Goal: Task Accomplishment & Management: Use online tool/utility

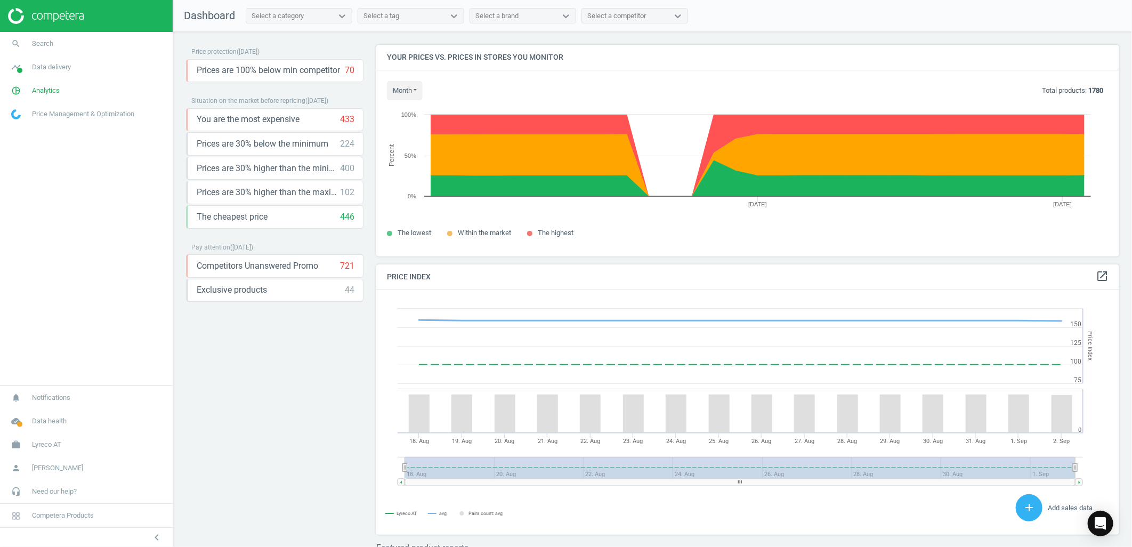
scroll to position [264, 753]
click at [45, 450] on link "work Lyreco AT" at bounding box center [86, 444] width 173 height 23
click at [39, 414] on span "Switch campaign" at bounding box center [35, 413] width 47 height 9
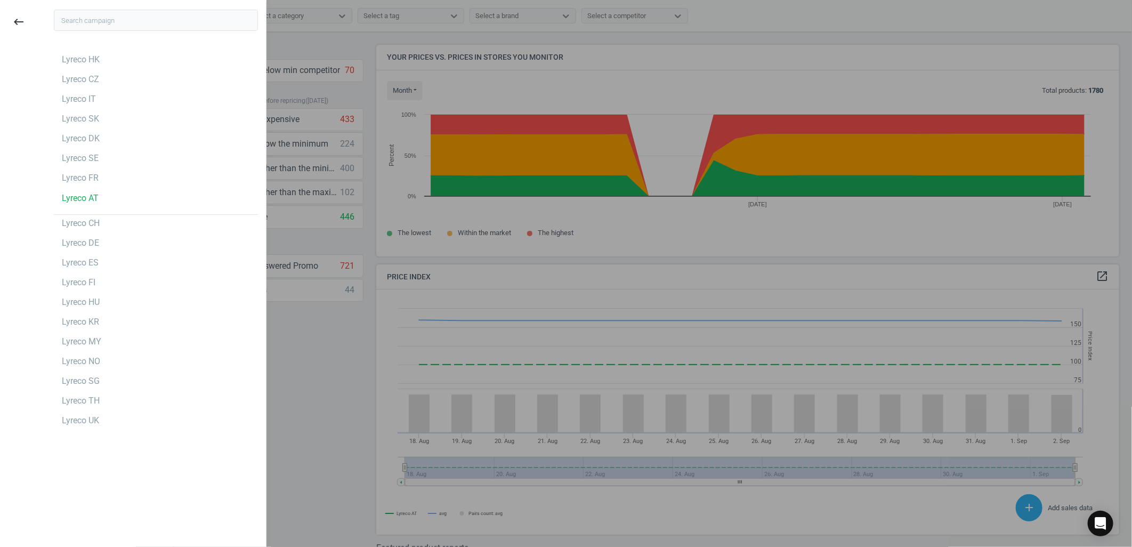
click at [75, 168] on div "Lyreco HK Lyreco CZ Lyreco IT Lyreco SK Lyreco DK Lyreco SE Lyreco FR Lyreco AT…" at bounding box center [156, 240] width 204 height 378
drag, startPoint x: 75, startPoint y: 168, endPoint x: 49, endPoint y: 169, distance: 26.7
click at [49, 169] on div "Lyreco HK Lyreco CZ Lyreco IT Lyreco SK Lyreco DK Lyreco SE Lyreco FR Lyreco AT…" at bounding box center [156, 240] width 220 height 389
click at [82, 158] on div "Lyreco SE" at bounding box center [80, 158] width 37 height 12
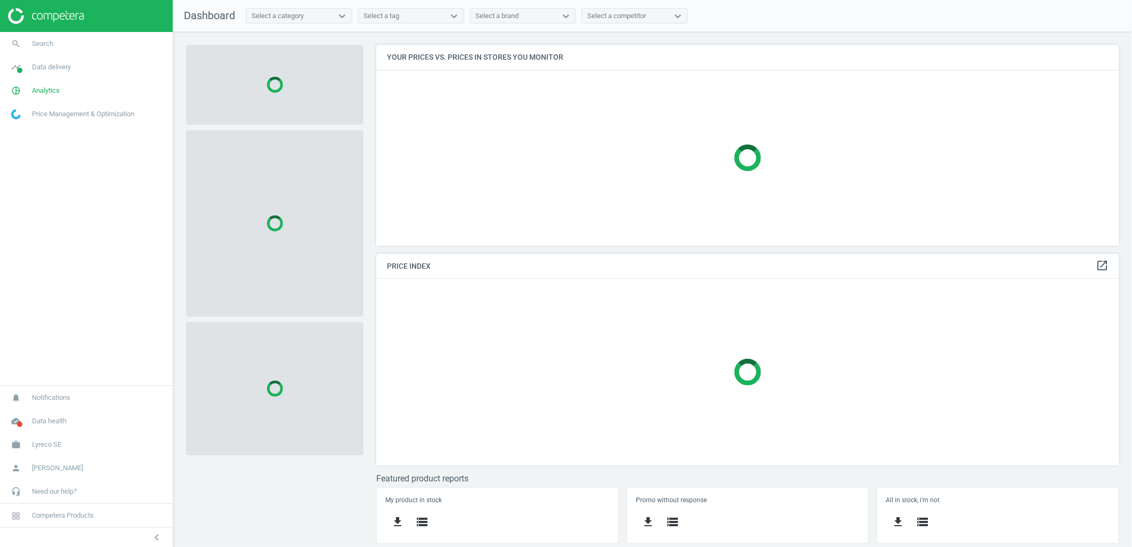
scroll to position [220, 762]
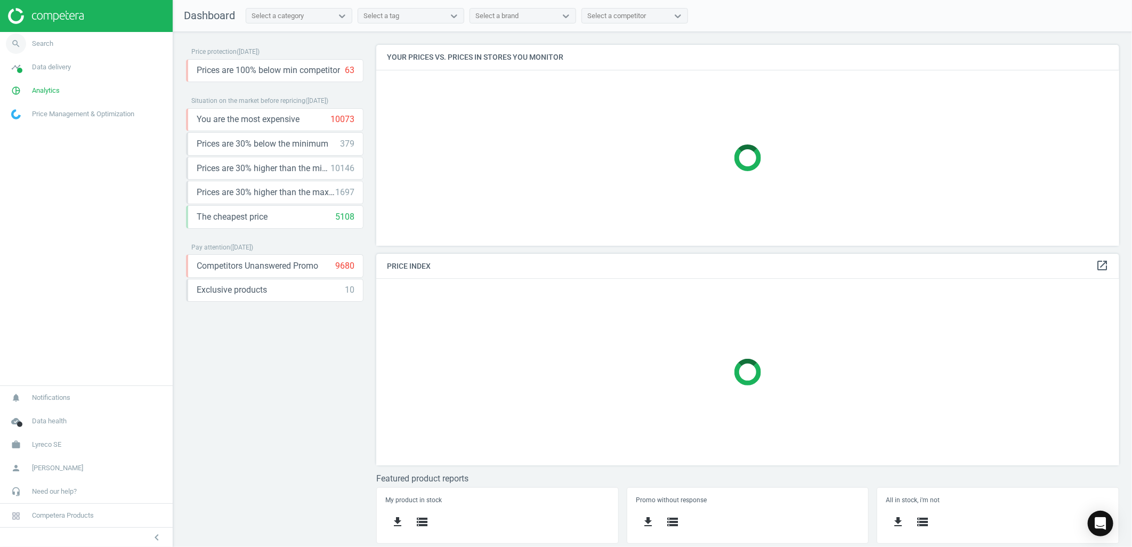
click at [77, 42] on link "search Search" at bounding box center [86, 43] width 173 height 23
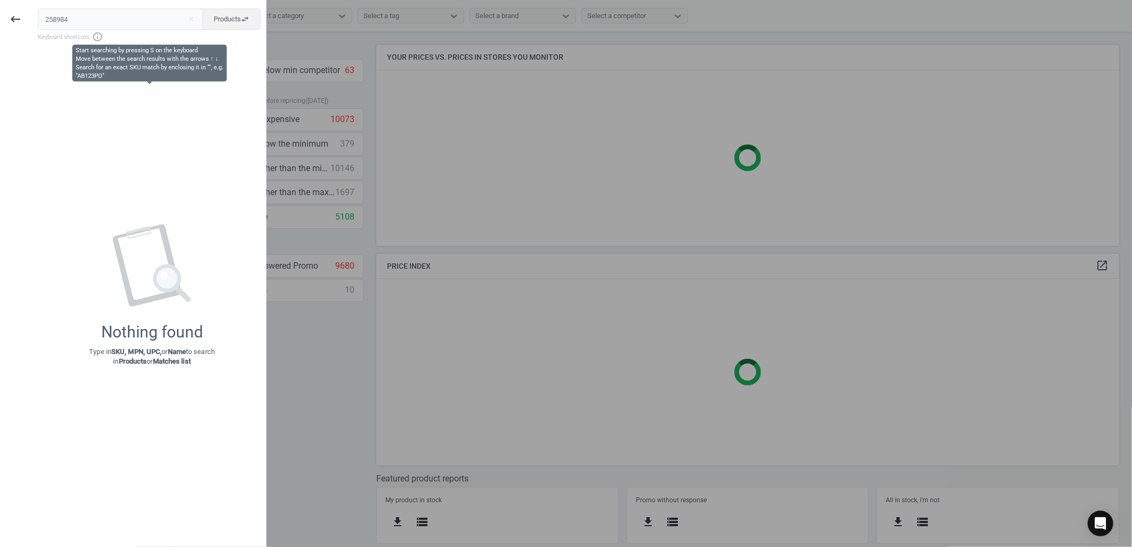
type input "258984"
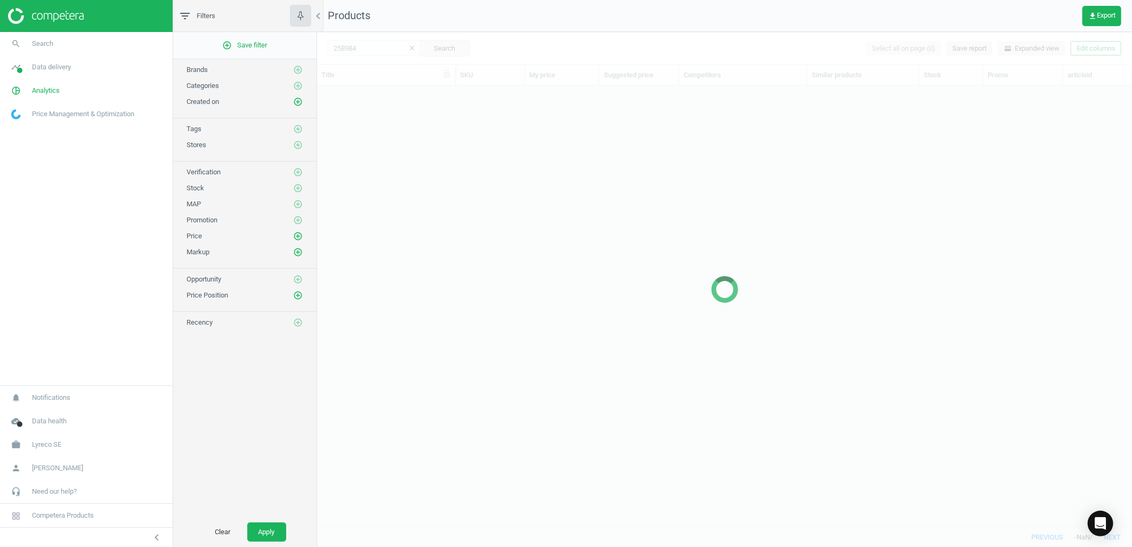
scroll to position [423, 806]
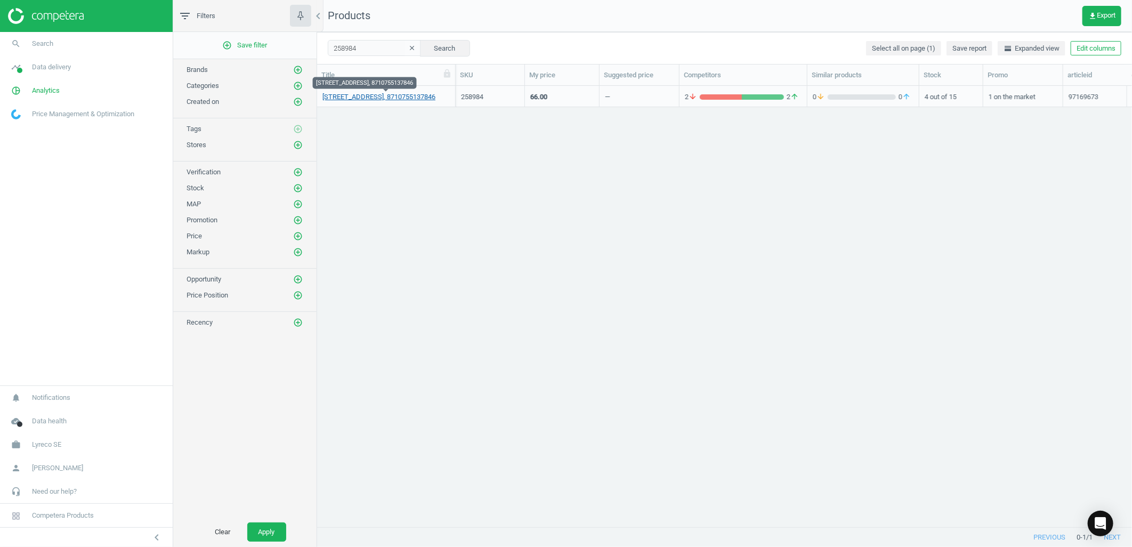
click at [364, 92] on link "[STREET_ADDRESS], 8710755137846" at bounding box center [378, 97] width 113 height 10
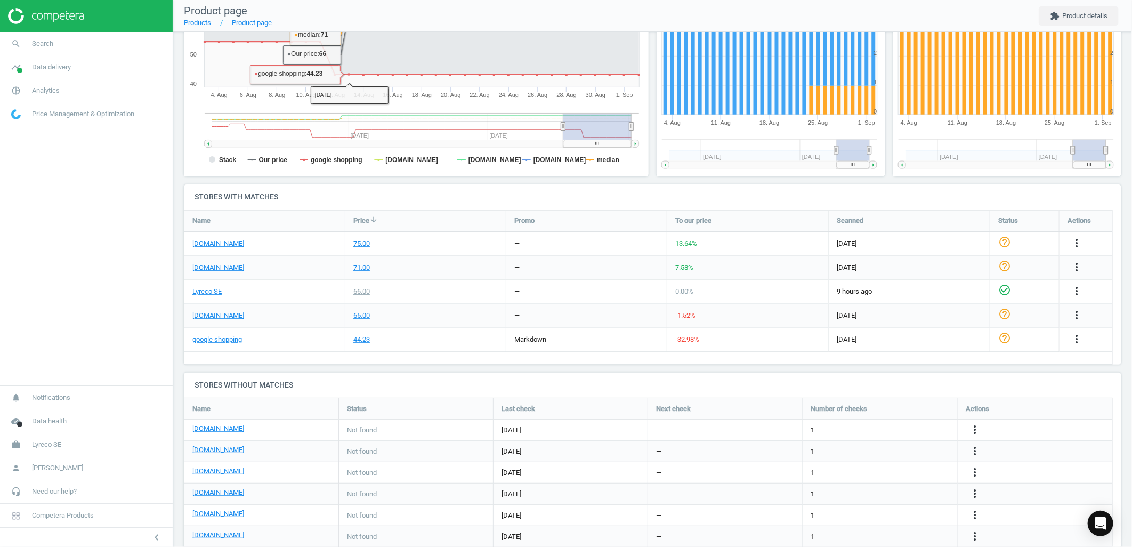
scroll to position [221, 0]
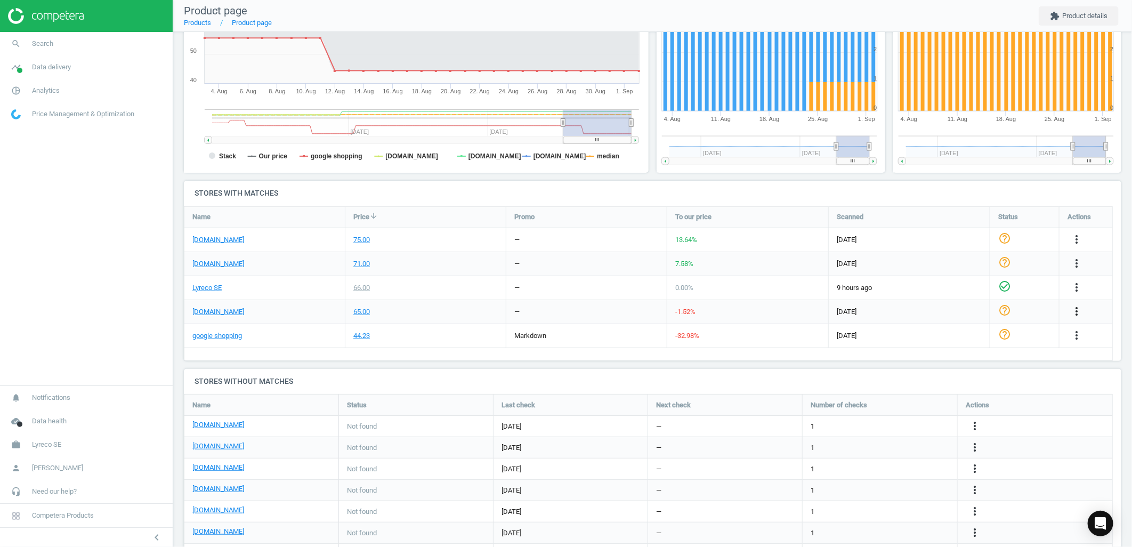
click at [1077, 305] on icon "more_vert" at bounding box center [1076, 311] width 13 height 13
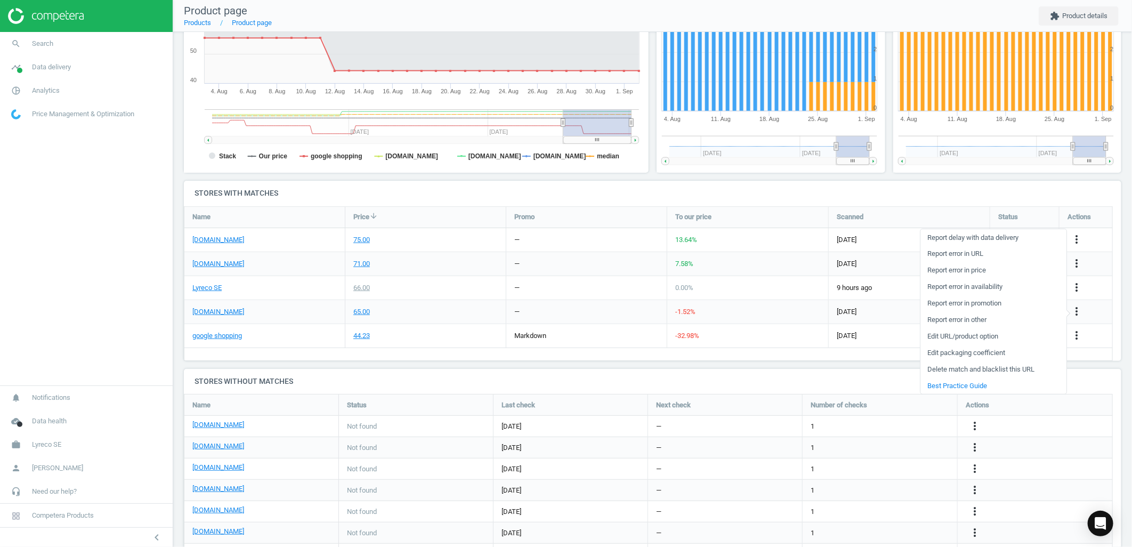
click at [955, 335] on link "Edit URL/product option" at bounding box center [994, 336] width 146 height 17
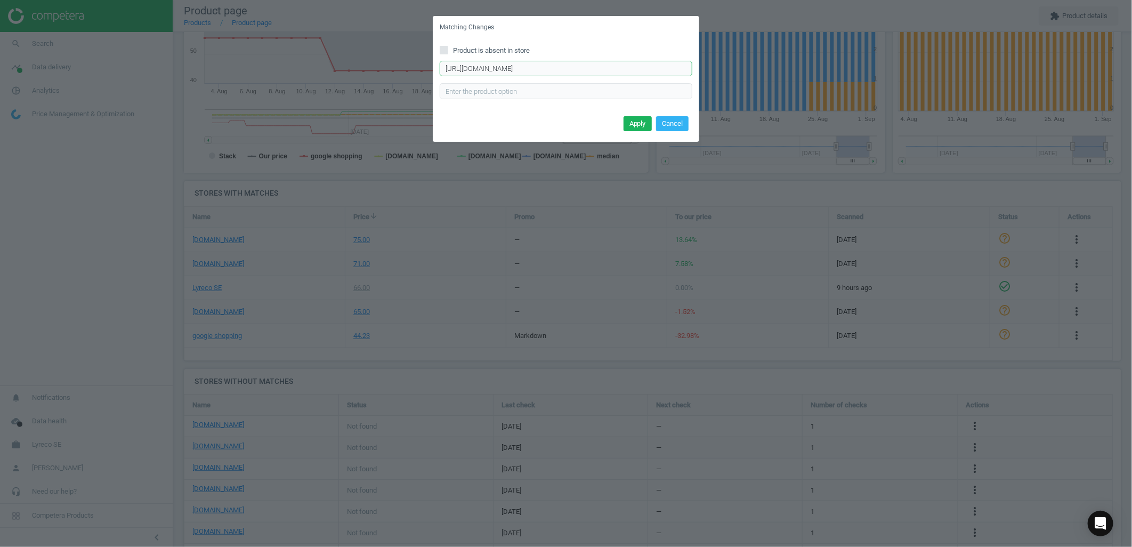
scroll to position [0, 138]
drag, startPoint x: 445, startPoint y: 66, endPoint x: 701, endPoint y: 35, distance: 258.8
click at [701, 35] on div "Matching Changes Product is absent in store [URL][DOMAIN_NAME] Enter correct pr…" at bounding box center [566, 273] width 1132 height 547
paste input "[URL][DOMAIN_NAME]"
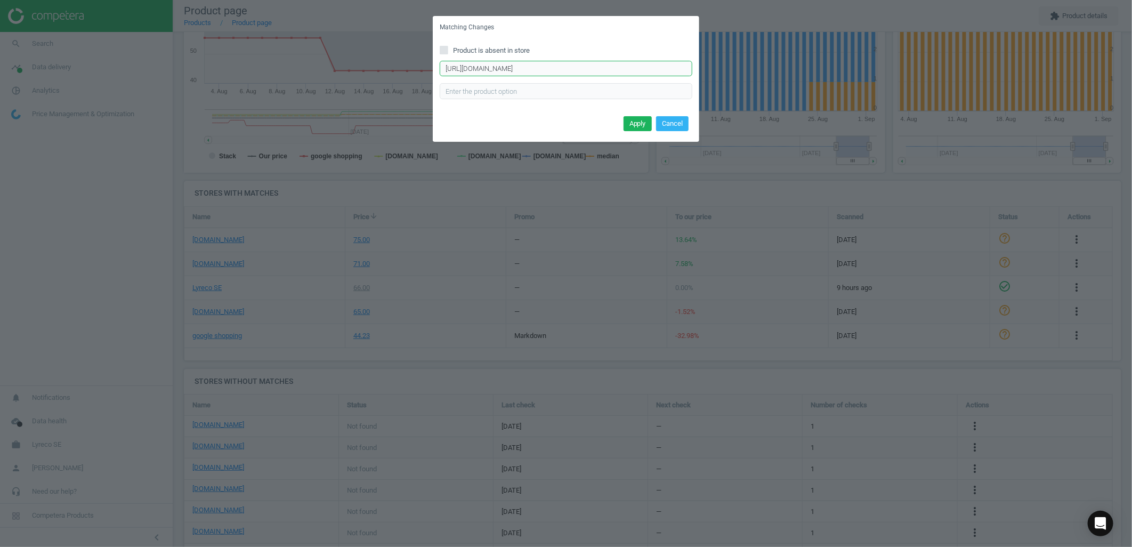
scroll to position [0, 96]
type input "[URL][DOMAIN_NAME]"
click at [635, 125] on button "Apply" at bounding box center [638, 123] width 28 height 15
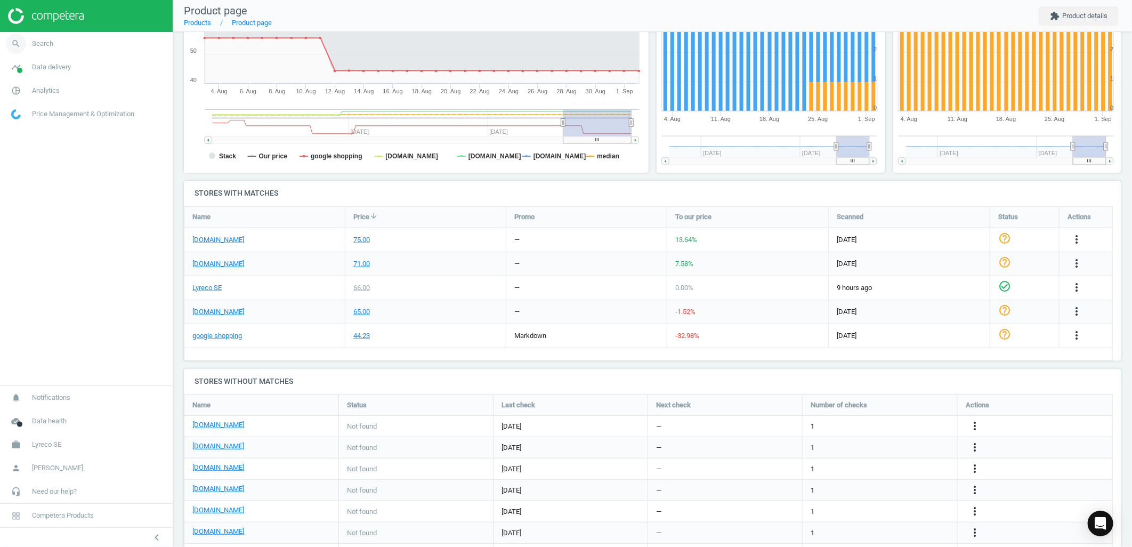
click at [32, 39] on span "Search" at bounding box center [42, 44] width 21 height 10
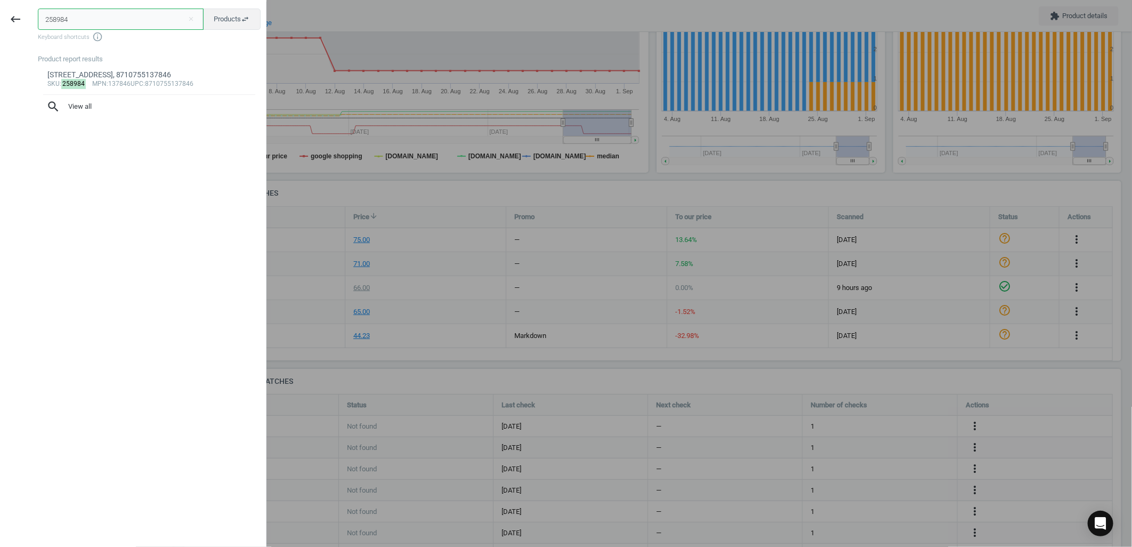
drag, startPoint x: 135, startPoint y: 22, endPoint x: 0, endPoint y: 15, distance: 135.1
click at [0, 15] on html "Group 2 Created with Sketch. ic/cloud_download/grey600 Created with Sketch. gra…" at bounding box center [566, 273] width 1132 height 547
paste input "7994"
type input "279944"
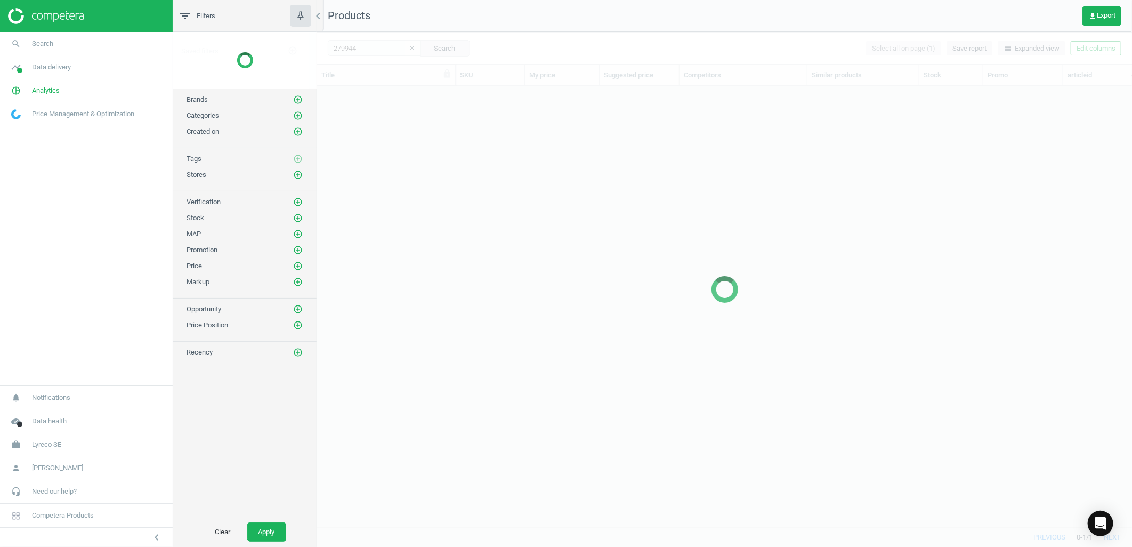
scroll to position [423, 806]
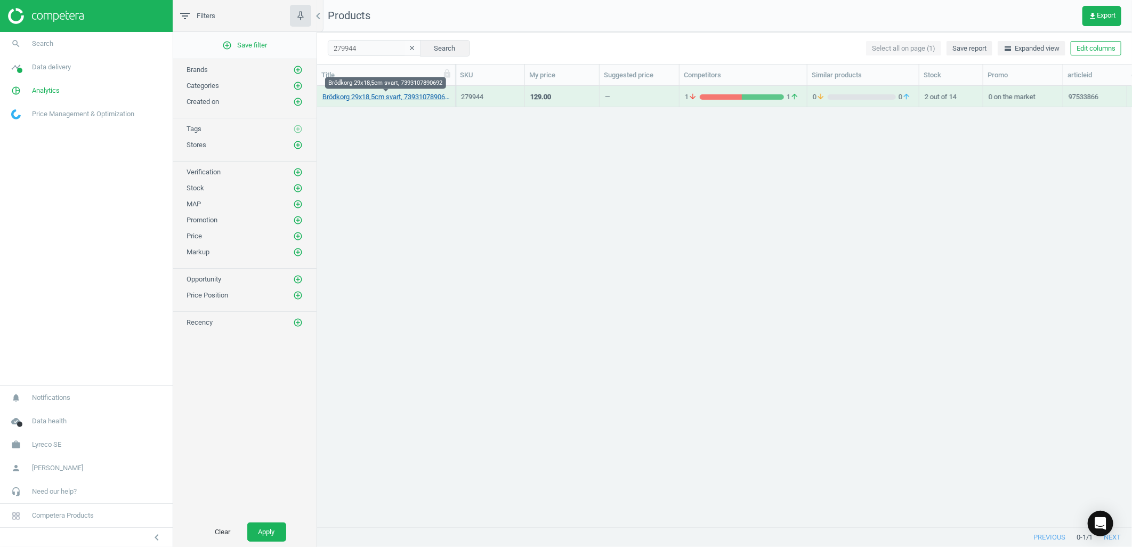
click at [387, 100] on link "Brödkorg 29x18,5cm svart, 7393107890692" at bounding box center [385, 97] width 127 height 10
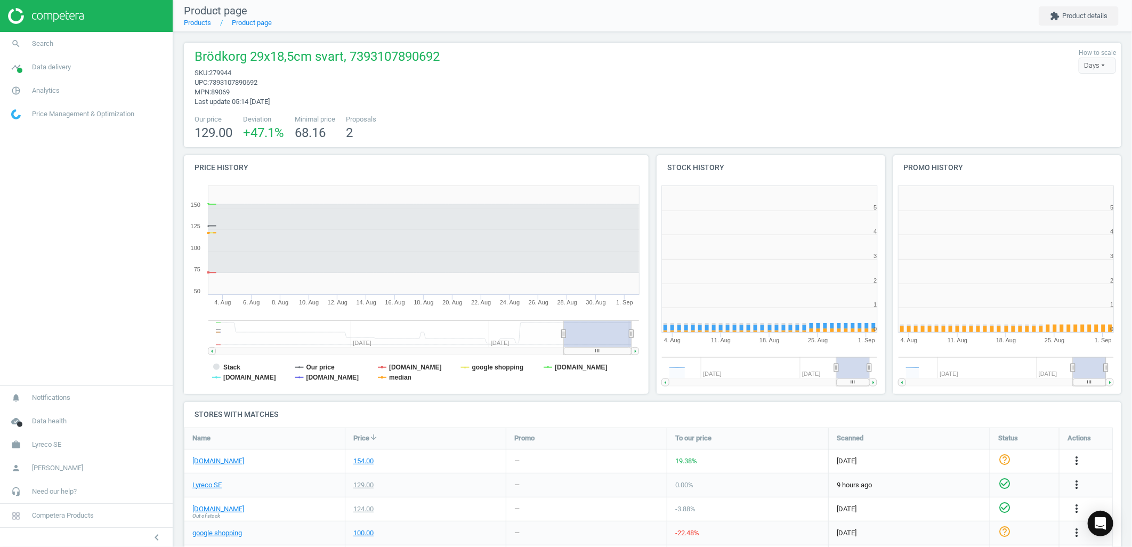
scroll to position [197, 947]
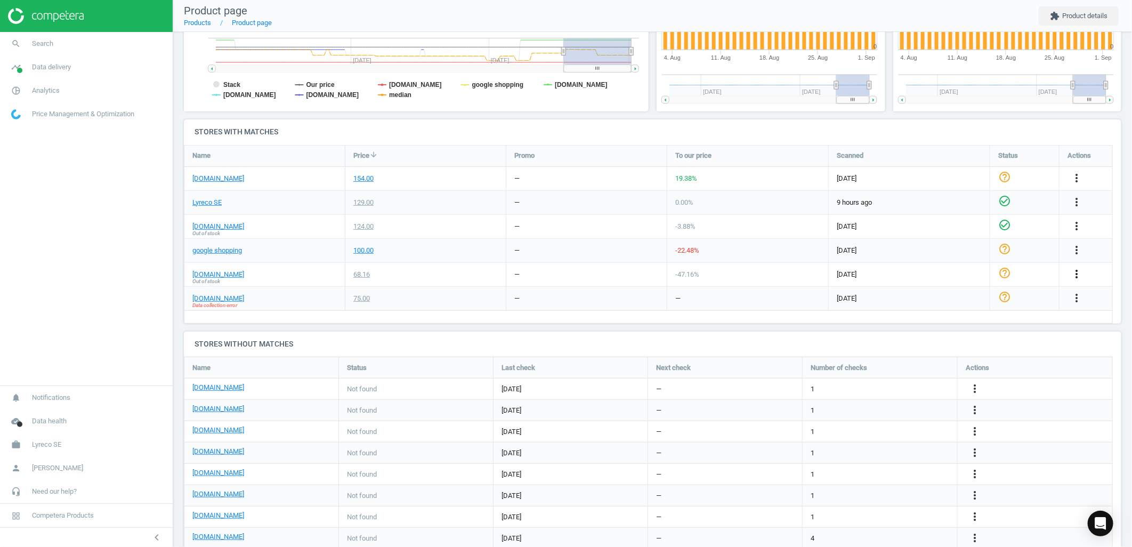
click at [1077, 278] on icon "more_vert" at bounding box center [1076, 274] width 13 height 13
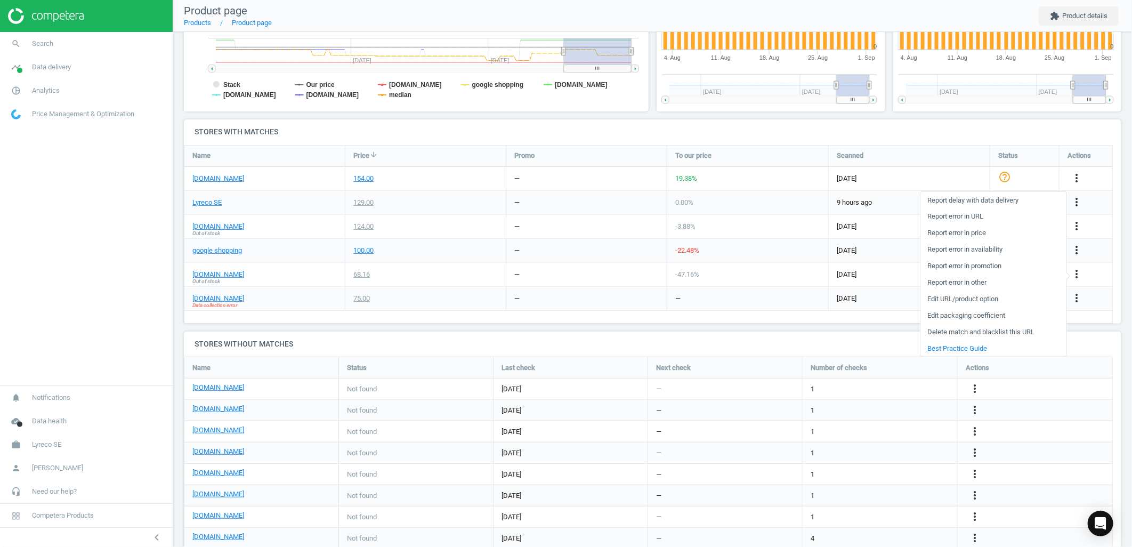
click at [974, 304] on link "Edit URL/product option" at bounding box center [994, 299] width 146 height 17
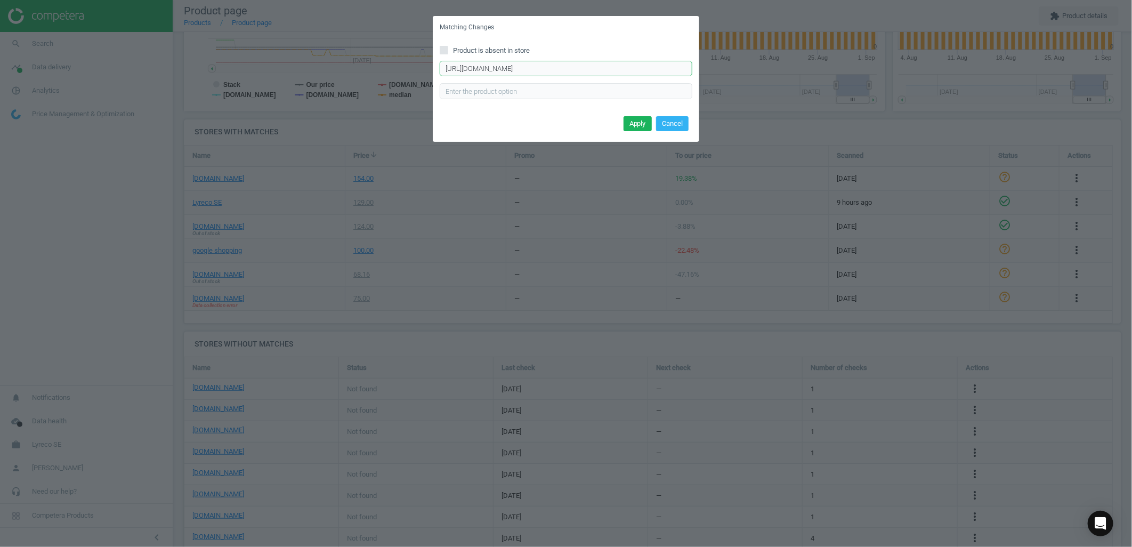
drag, startPoint x: 607, startPoint y: 69, endPoint x: 483, endPoint y: 61, distance: 123.4
click at [483, 61] on input "[URL][DOMAIN_NAME]" at bounding box center [566, 69] width 253 height 16
type input "[URL]"
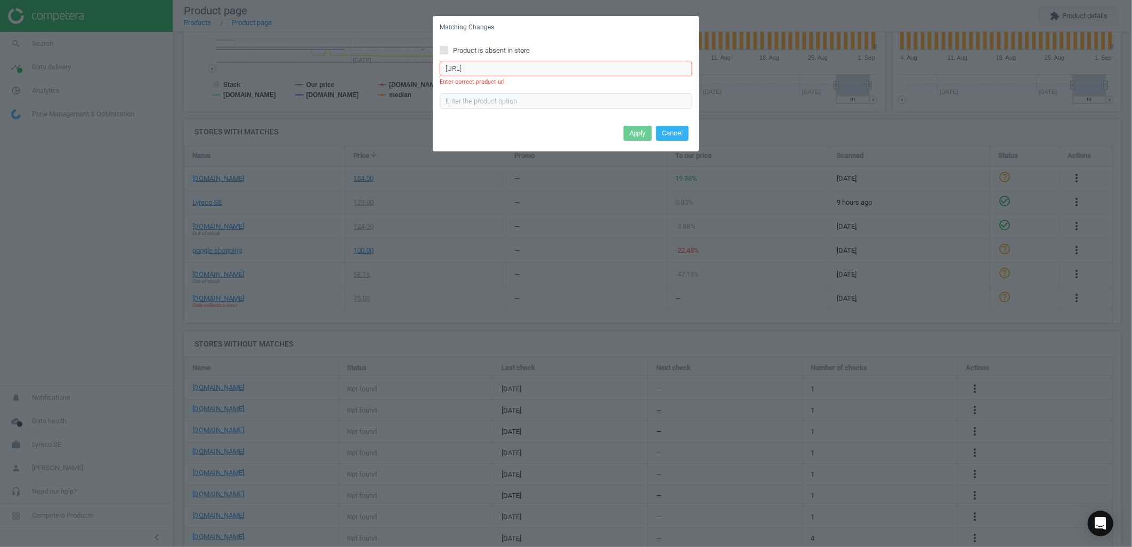
drag, startPoint x: 689, startPoint y: 66, endPoint x: 416, endPoint y: 40, distance: 274.2
click at [416, 40] on div "Matching Changes Product is absent in store [URL] Enter correct product url App…" at bounding box center [566, 273] width 1132 height 547
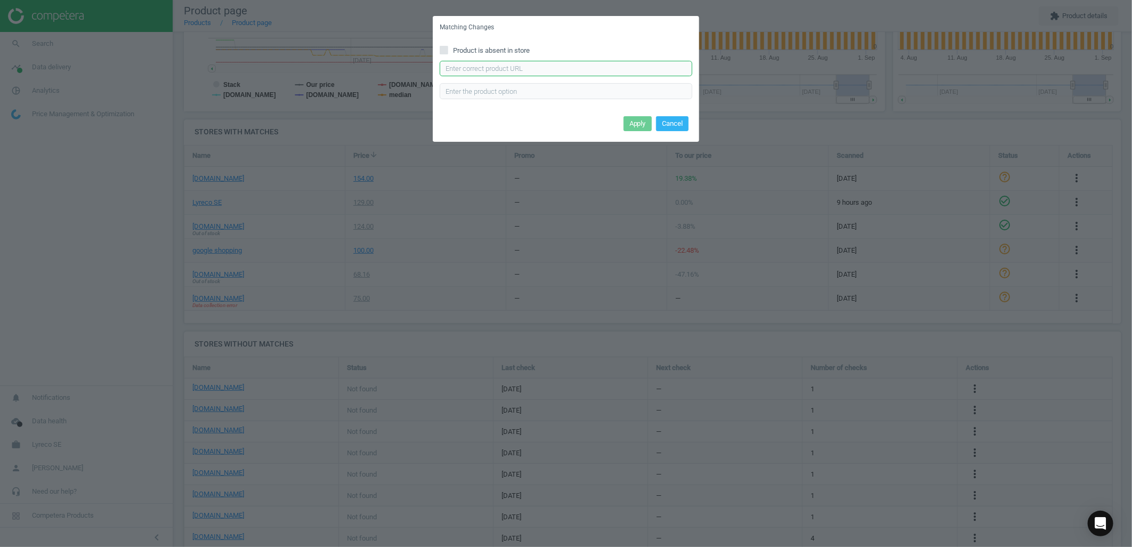
paste input "[URL][DOMAIN_NAME]"
type input "[URL][DOMAIN_NAME]"
click at [635, 119] on button "Apply" at bounding box center [638, 123] width 28 height 15
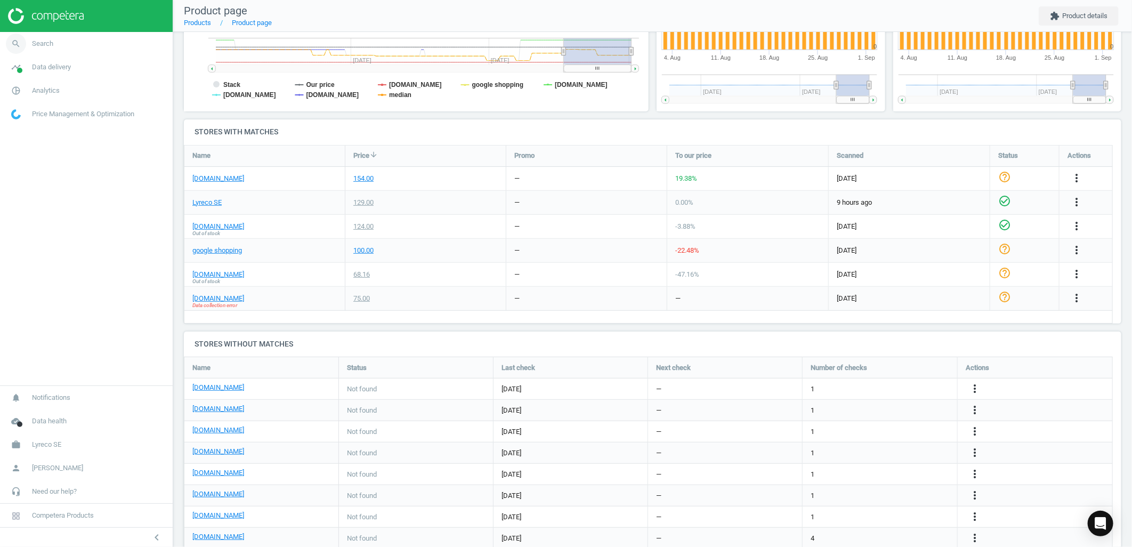
click at [28, 36] on span "search" at bounding box center [16, 43] width 32 height 23
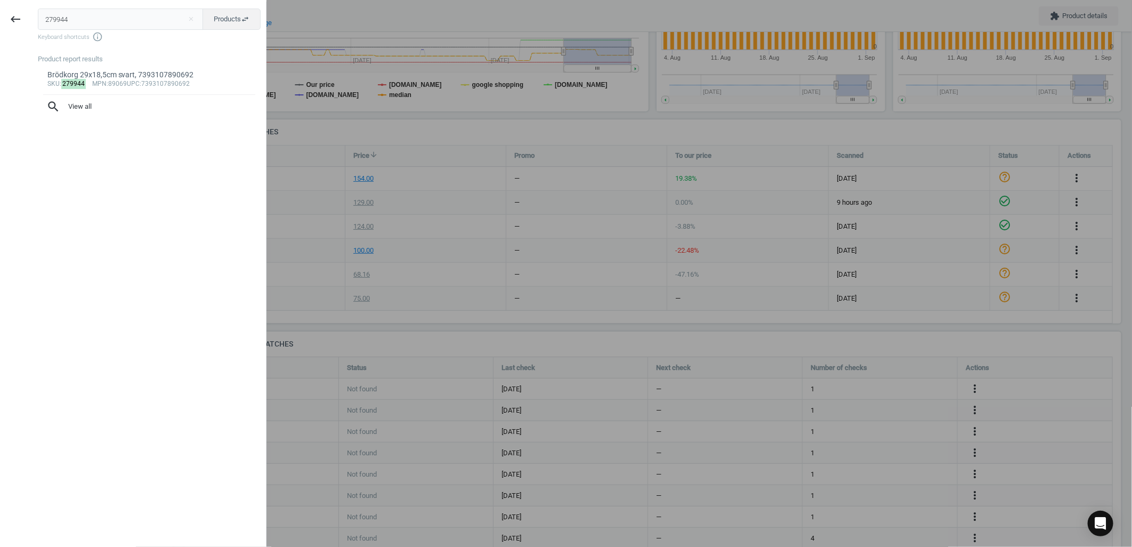
drag, startPoint x: 84, startPoint y: 24, endPoint x: -3, endPoint y: 31, distance: 87.2
click at [0, 31] on html "Group 2 Created with Sketch. ic/cloud_download/grey600 Created with Sketch. gra…" at bounding box center [566, 273] width 1132 height 547
type input "279943"
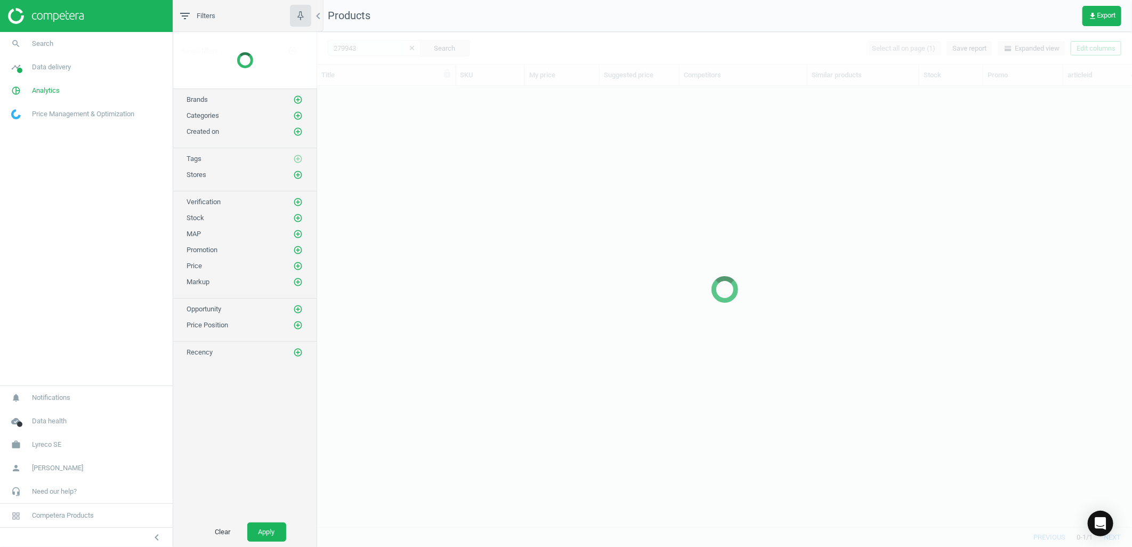
scroll to position [423, 806]
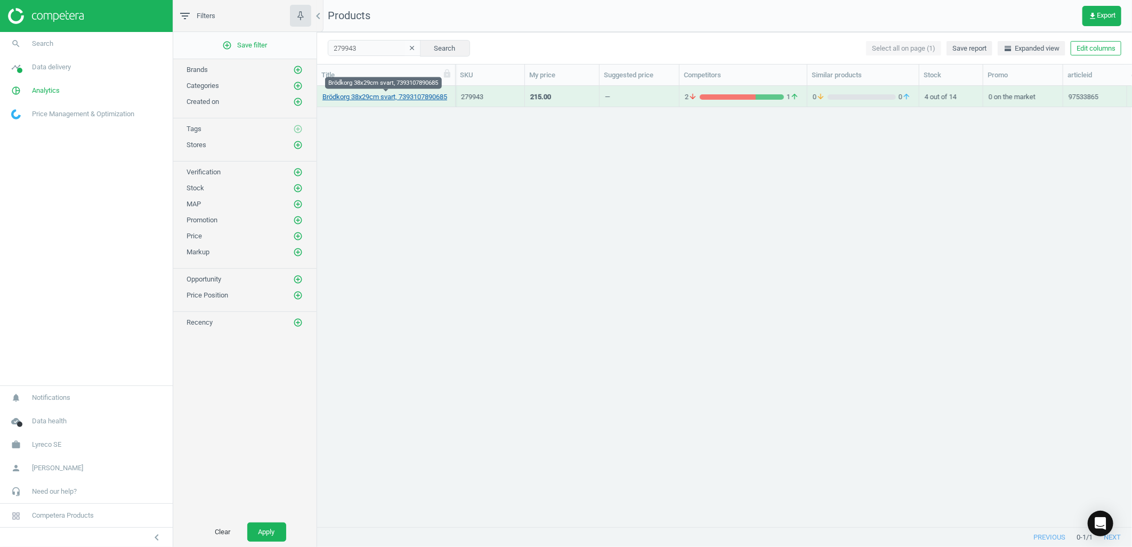
click at [407, 100] on link "Brödkorg 38x29cm svart, 7393107890685" at bounding box center [384, 97] width 125 height 10
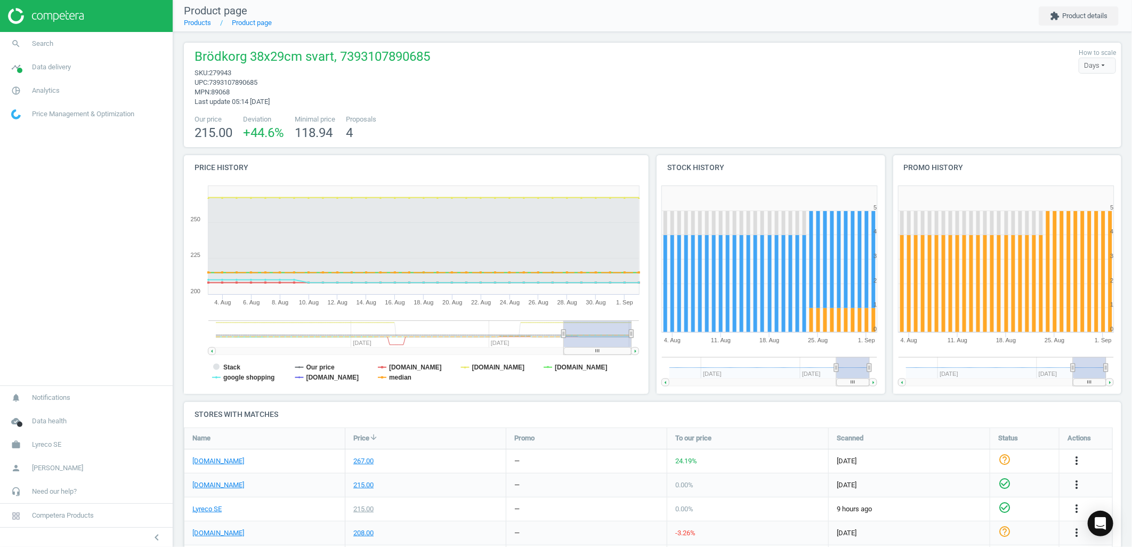
scroll to position [208, 0]
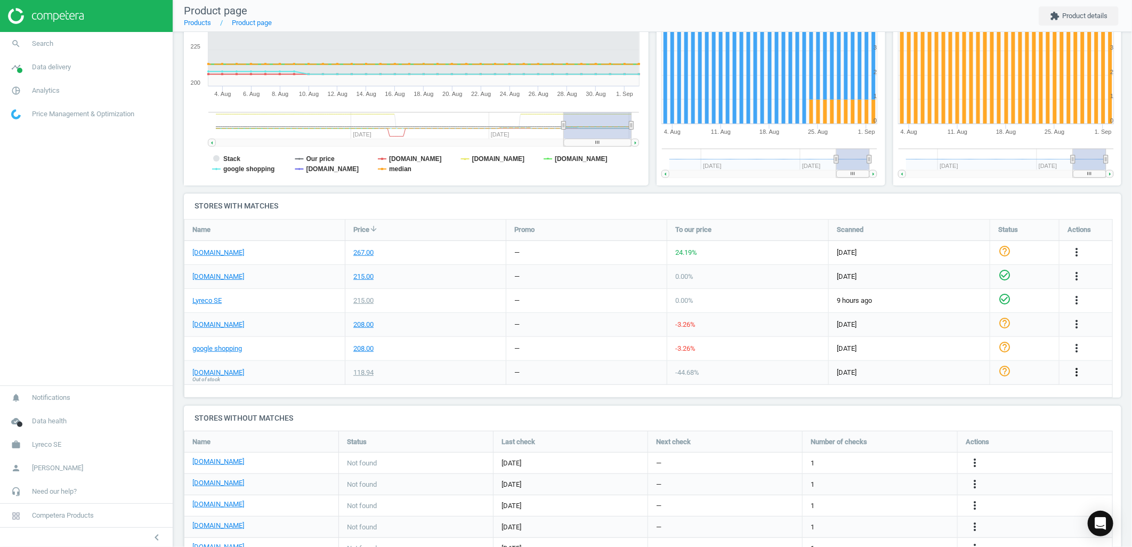
click at [1077, 371] on icon "more_vert" at bounding box center [1076, 372] width 13 height 13
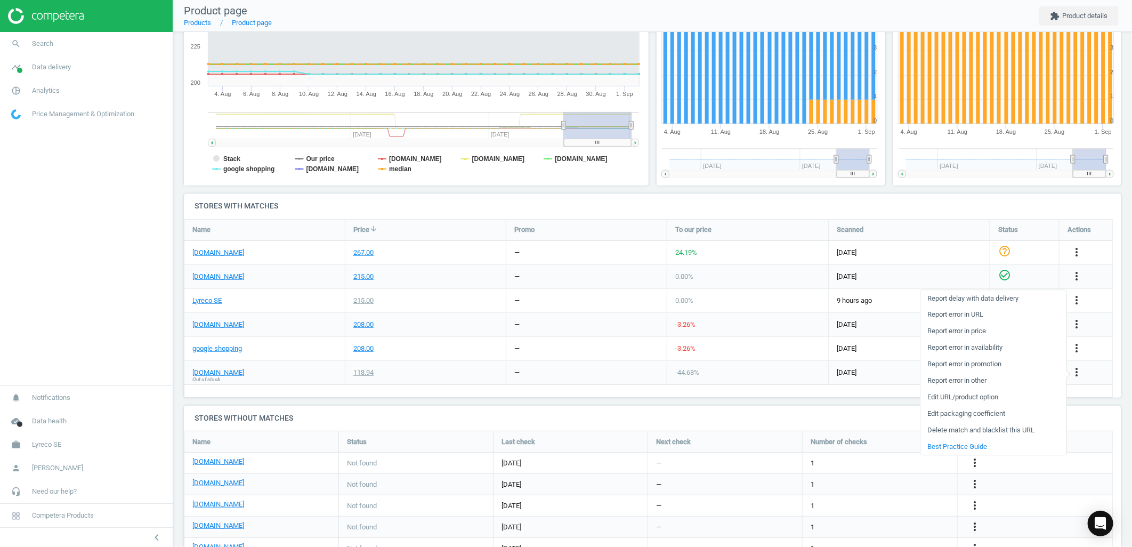
click at [973, 414] on link "Edit packaging coefficient" at bounding box center [994, 414] width 146 height 17
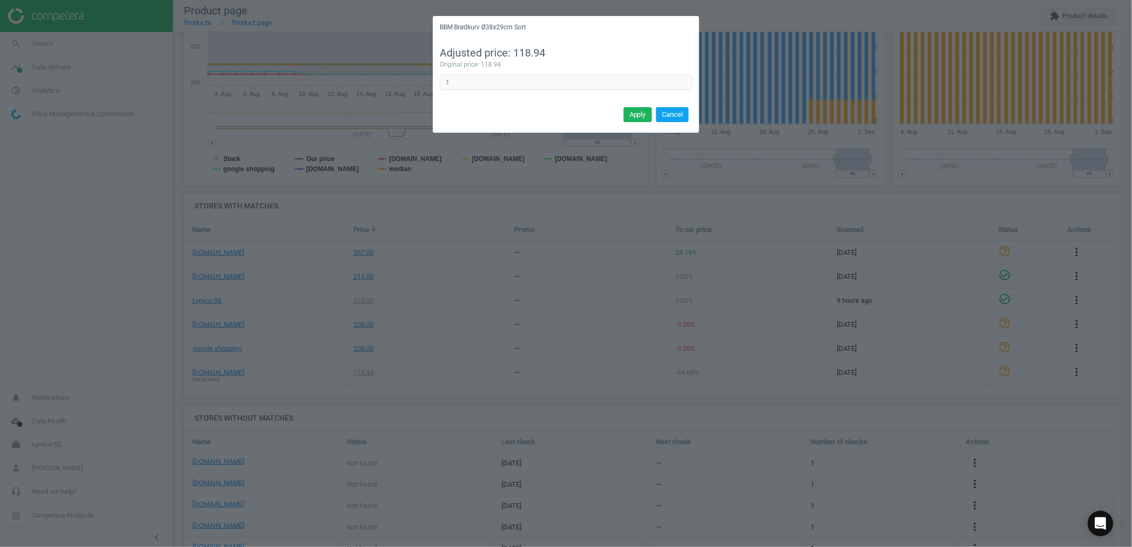
click at [669, 115] on button "Cancel" at bounding box center [672, 114] width 33 height 15
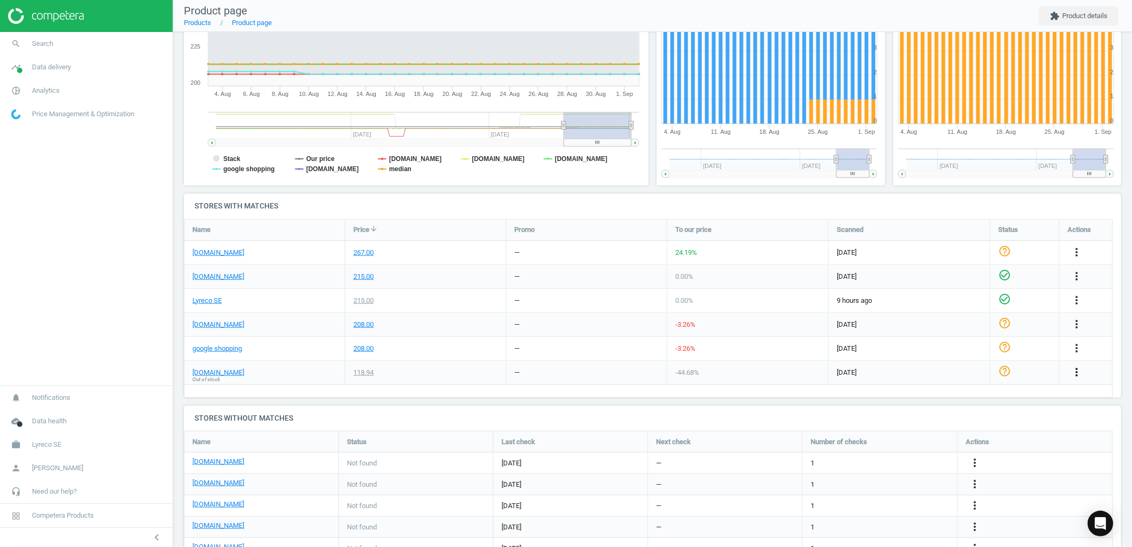
click at [1077, 374] on icon "more_vert" at bounding box center [1076, 372] width 13 height 13
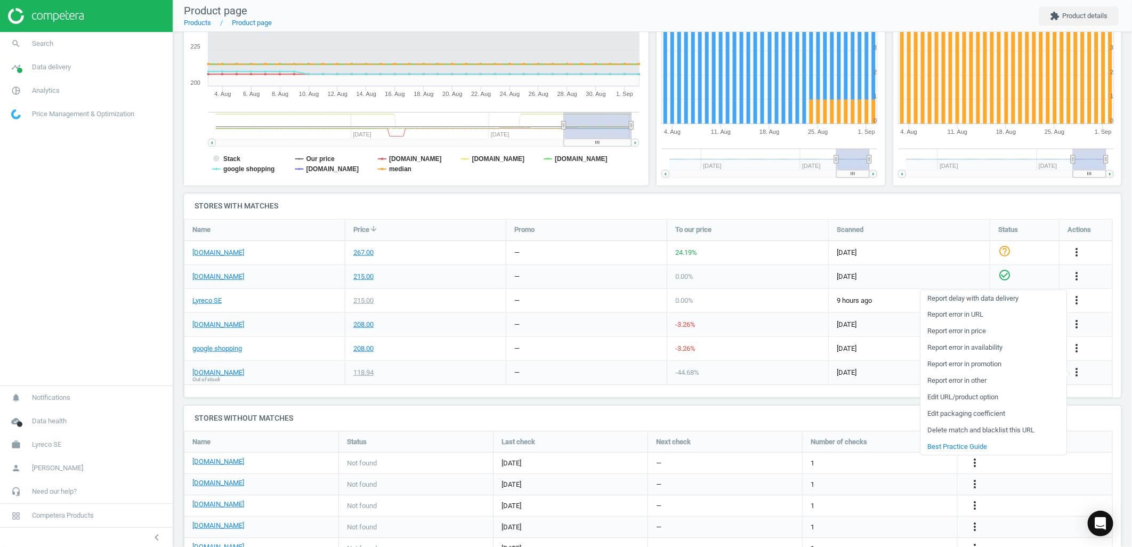
click at [958, 395] on link "Edit URL/product option" at bounding box center [994, 397] width 146 height 17
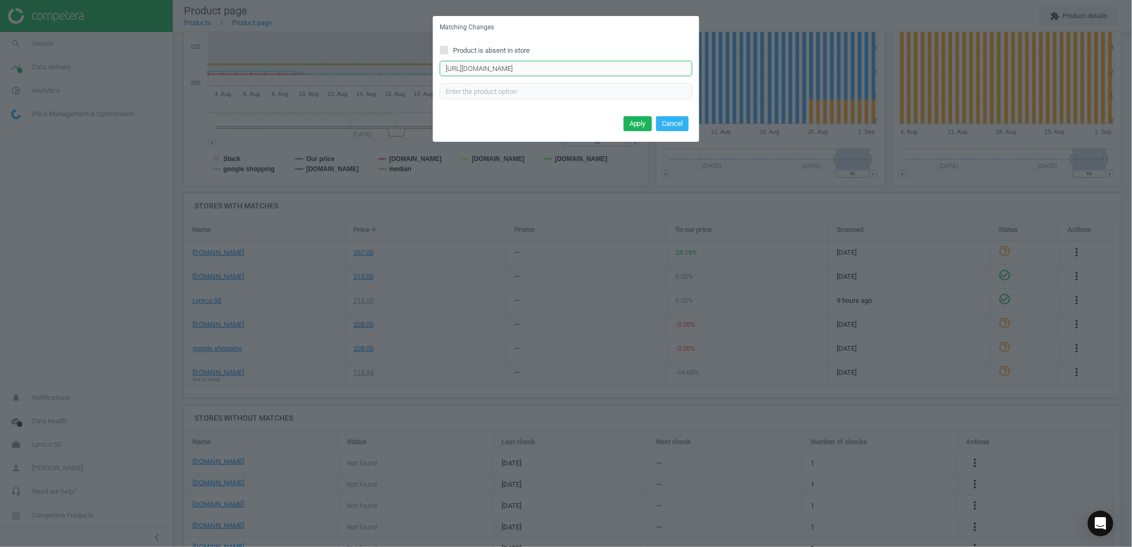
drag, startPoint x: 641, startPoint y: 71, endPoint x: 465, endPoint y: 87, distance: 176.1
click at [465, 87] on div "[URL][DOMAIN_NAME] Enter correct product url" at bounding box center [566, 80] width 253 height 38
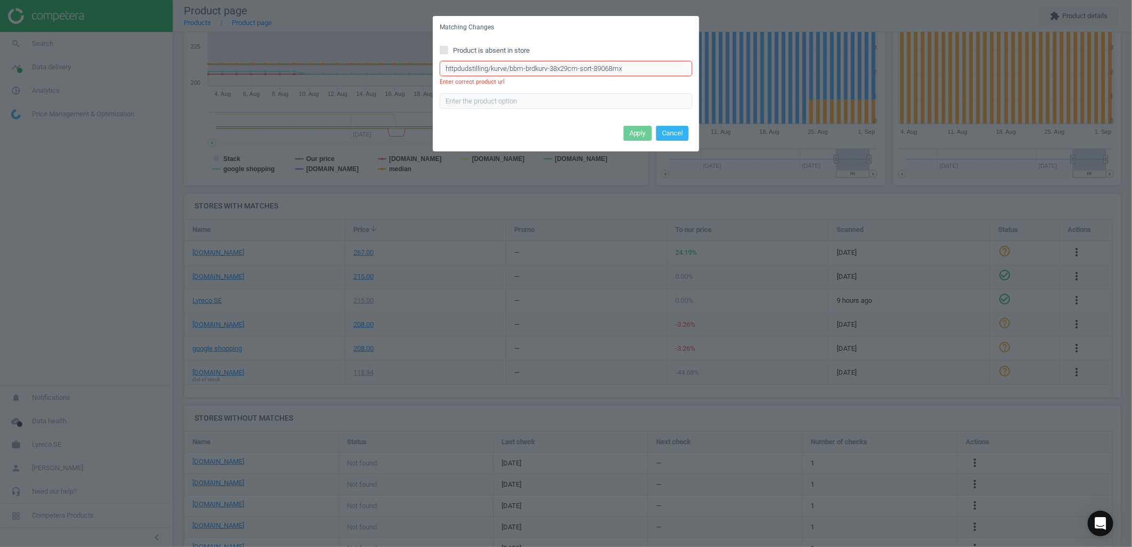
type input "httpdudstilling/kurve/bbm-brdkurv-38x29cm-sort-89068mx"
click at [638, 60] on div "Product is absent in store httpdudstilling/kurve/bbm-brdkurv-38x29cm-sort-89068…" at bounding box center [566, 81] width 267 height 84
drag, startPoint x: 629, startPoint y: 64, endPoint x: 408, endPoint y: 58, distance: 220.8
click at [408, 58] on div "Matching Changes Product is absent in store httpdudstilling/kurve/bbm-brdkurv-3…" at bounding box center [566, 273] width 1132 height 547
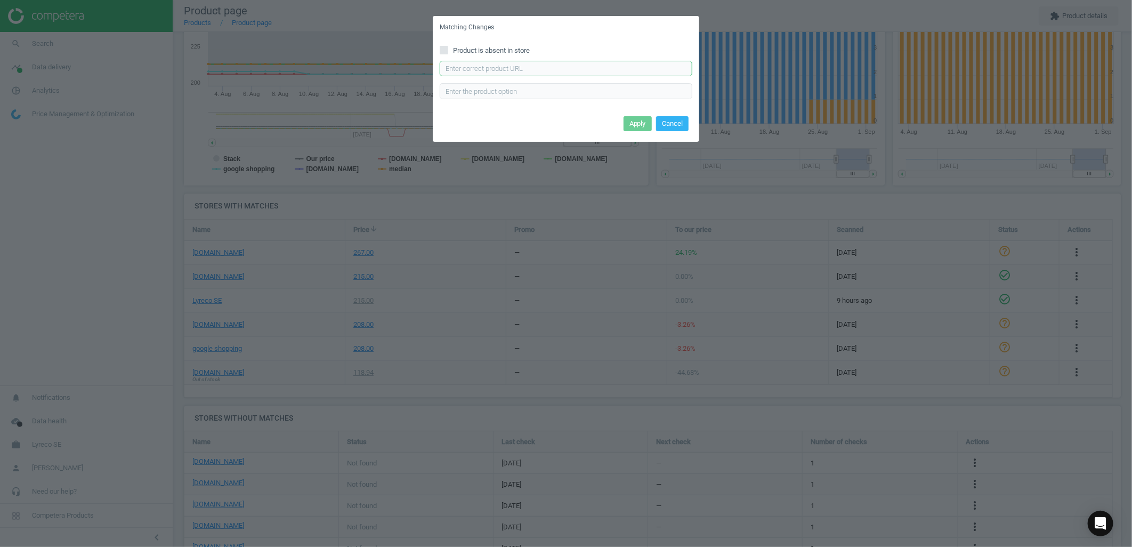
click at [577, 76] on input "text" at bounding box center [566, 69] width 253 height 16
paste input "[URL][DOMAIN_NAME]"
type input "[URL][DOMAIN_NAME]"
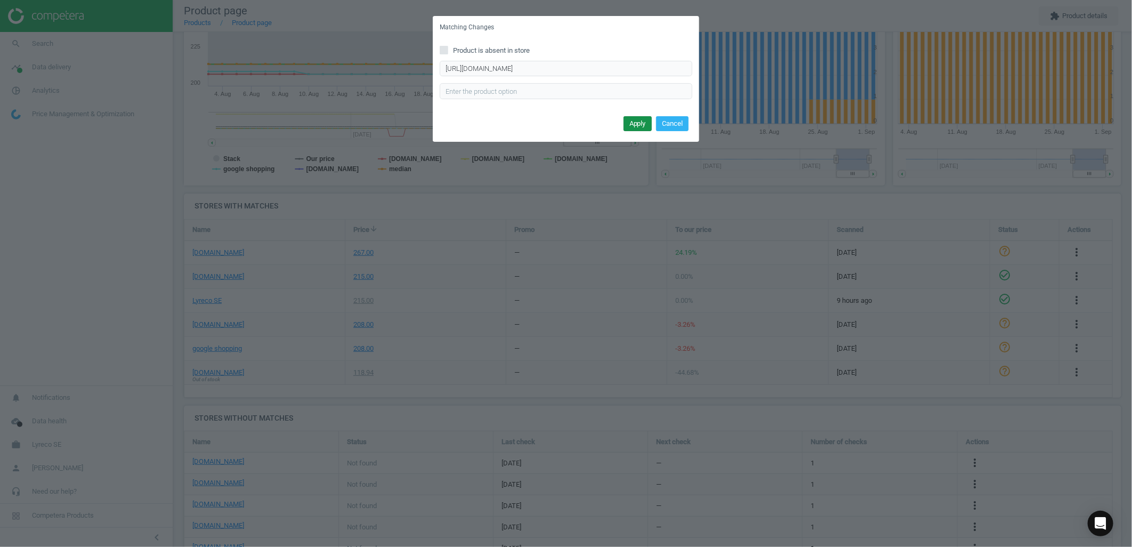
click at [636, 116] on button "Apply" at bounding box center [638, 123] width 28 height 15
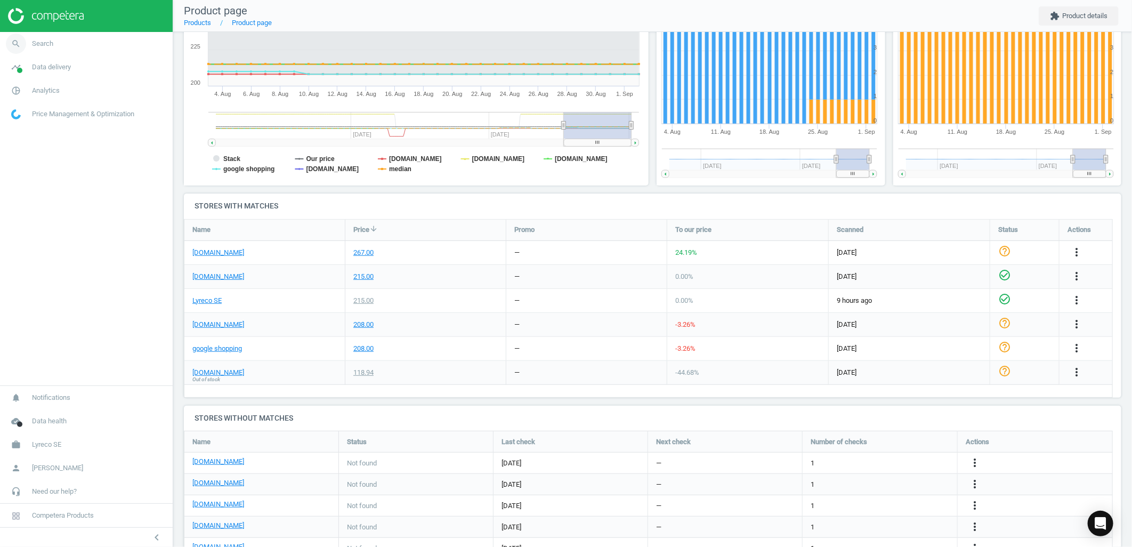
click at [56, 43] on link "search Search" at bounding box center [86, 43] width 173 height 23
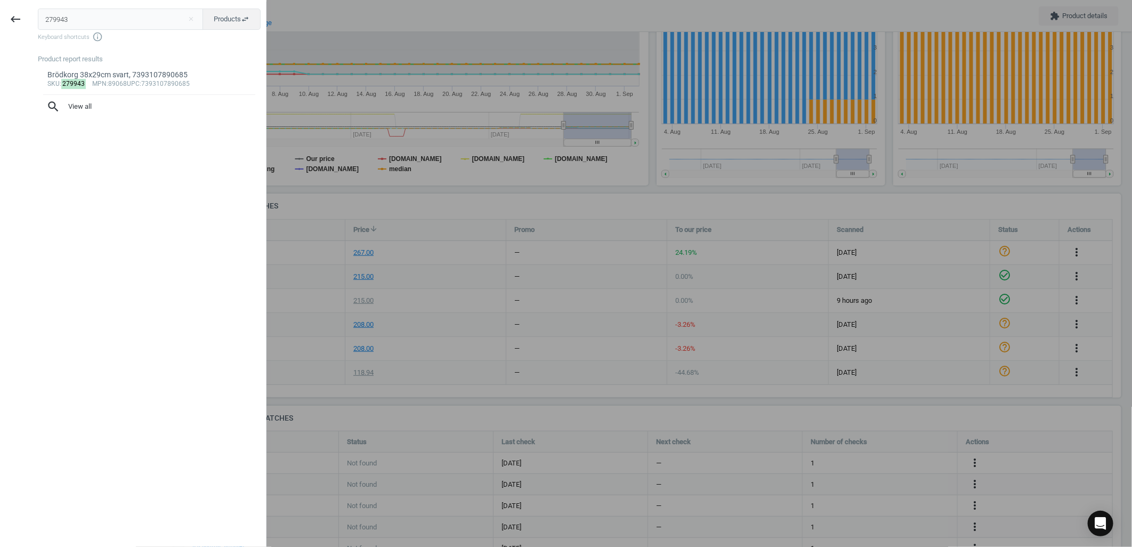
drag, startPoint x: 125, startPoint y: 20, endPoint x: 0, endPoint y: 7, distance: 125.9
click at [0, 7] on html "Group 2 Created with Sketch. ic/cloud_download/grey600 Created with Sketch. gra…" at bounding box center [566, 273] width 1132 height 547
type input "283123"
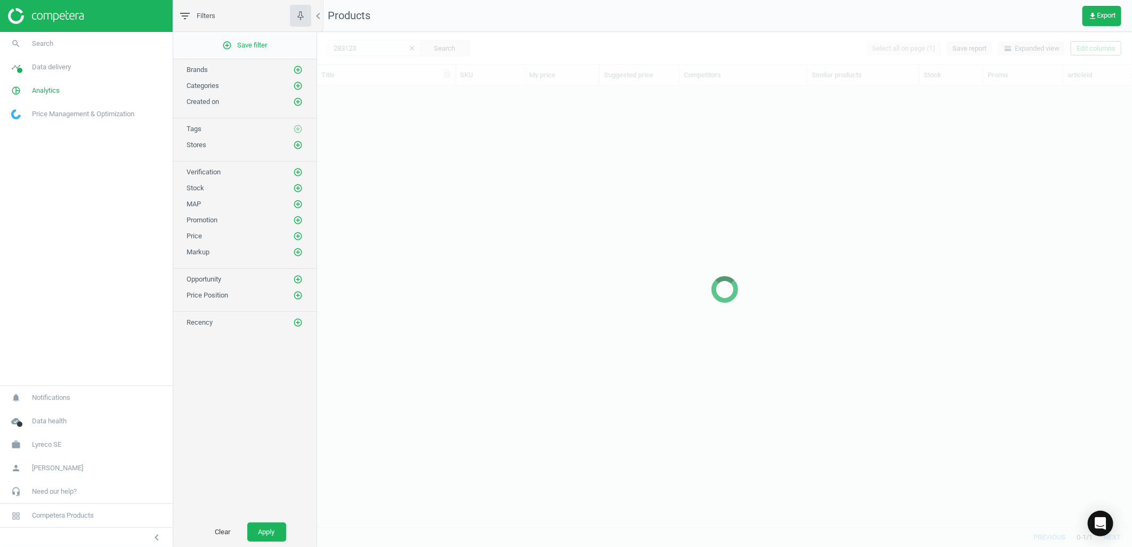
scroll to position [423, 806]
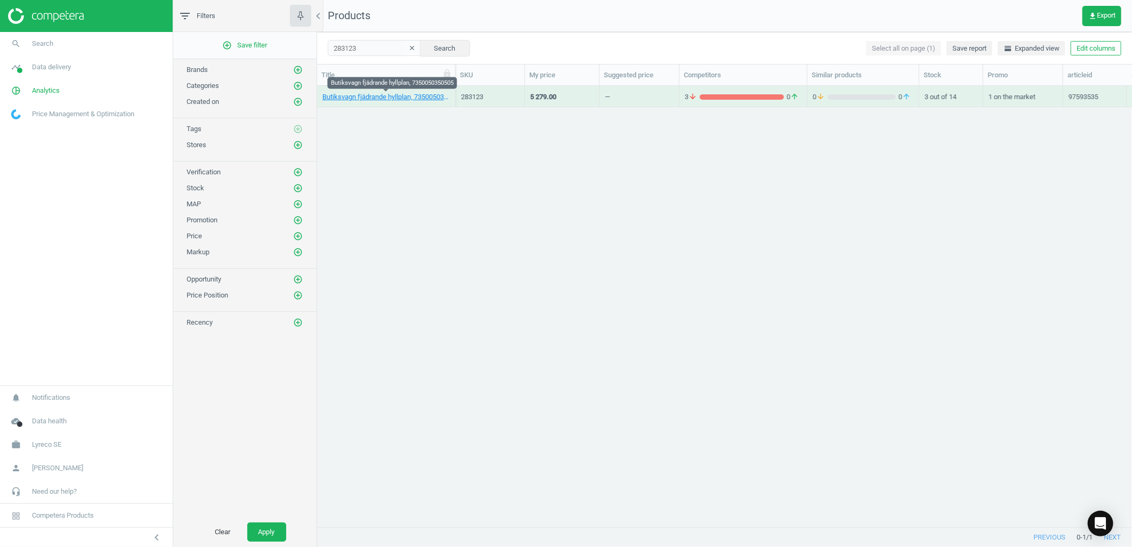
click at [412, 97] on link "Butiksvagn fjädrande hyllplan, 7350050350505" at bounding box center [385, 97] width 127 height 10
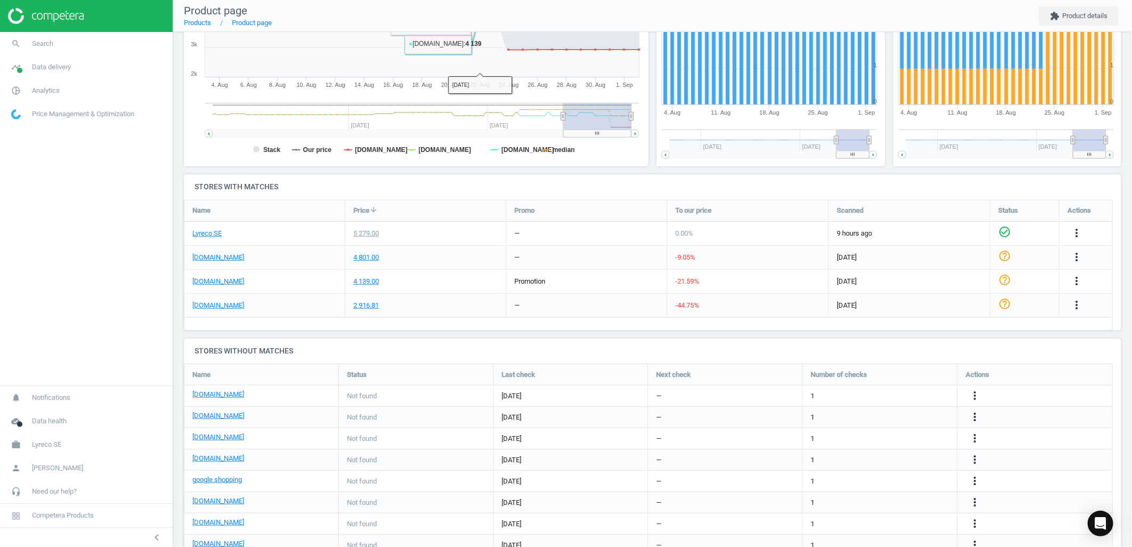
scroll to position [228, 0]
click at [1070, 306] on icon "more_vert" at bounding box center [1076, 304] width 13 height 13
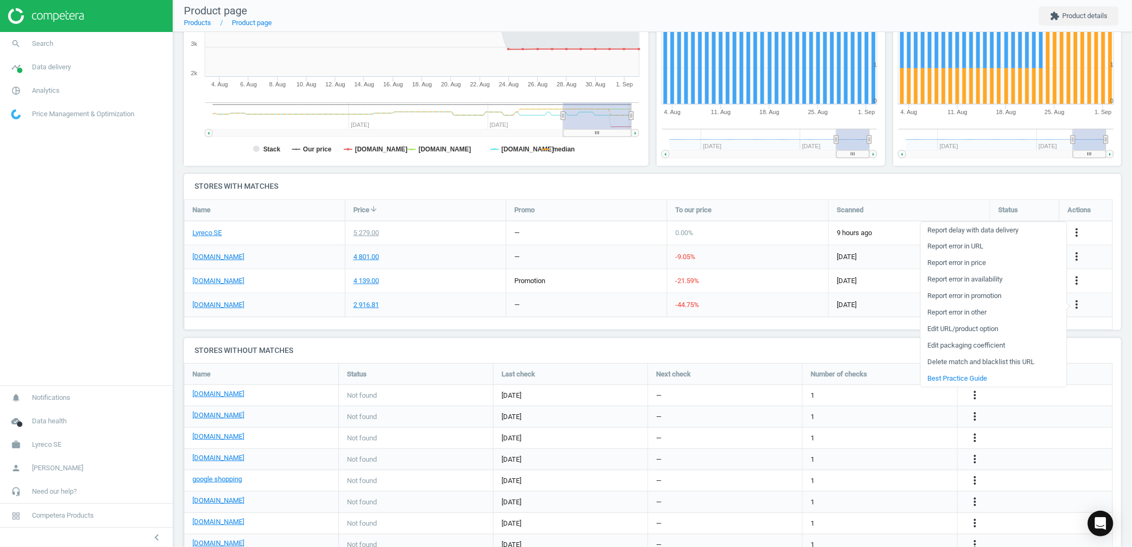
click at [972, 329] on link "Edit URL/product option" at bounding box center [994, 329] width 146 height 17
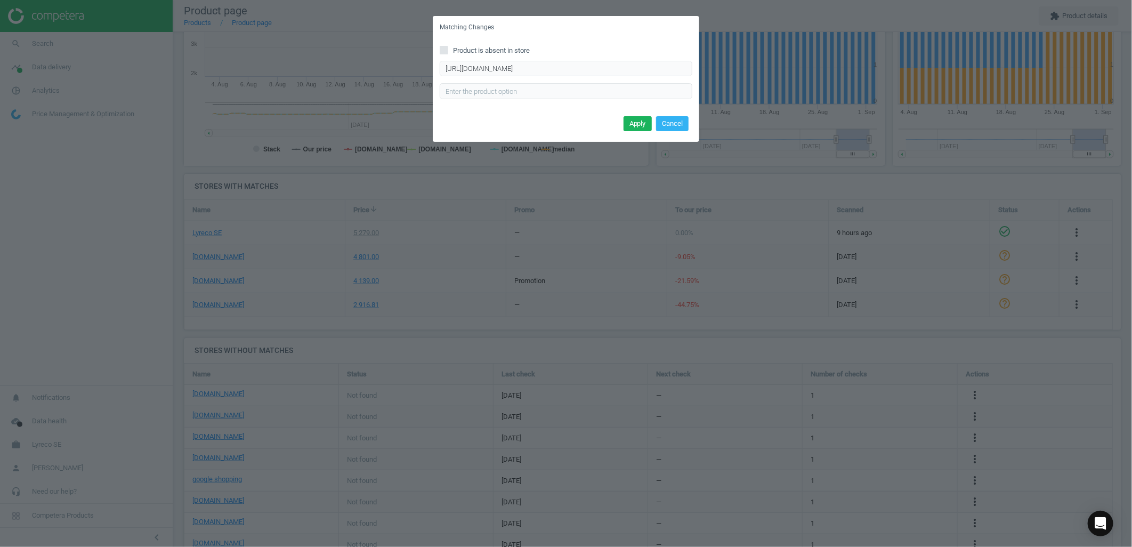
drag, startPoint x: 614, startPoint y: 76, endPoint x: 514, endPoint y: 64, distance: 100.4
click at [514, 64] on div "[URL][DOMAIN_NAME] Enter correct product url" at bounding box center [566, 80] width 253 height 38
drag, startPoint x: 441, startPoint y: 70, endPoint x: 753, endPoint y: 69, distance: 311.3
click at [753, 69] on div "Matching Changes Product is absent in store [URL][DOMAIN_NAME] Enter correct pr…" at bounding box center [566, 273] width 1132 height 547
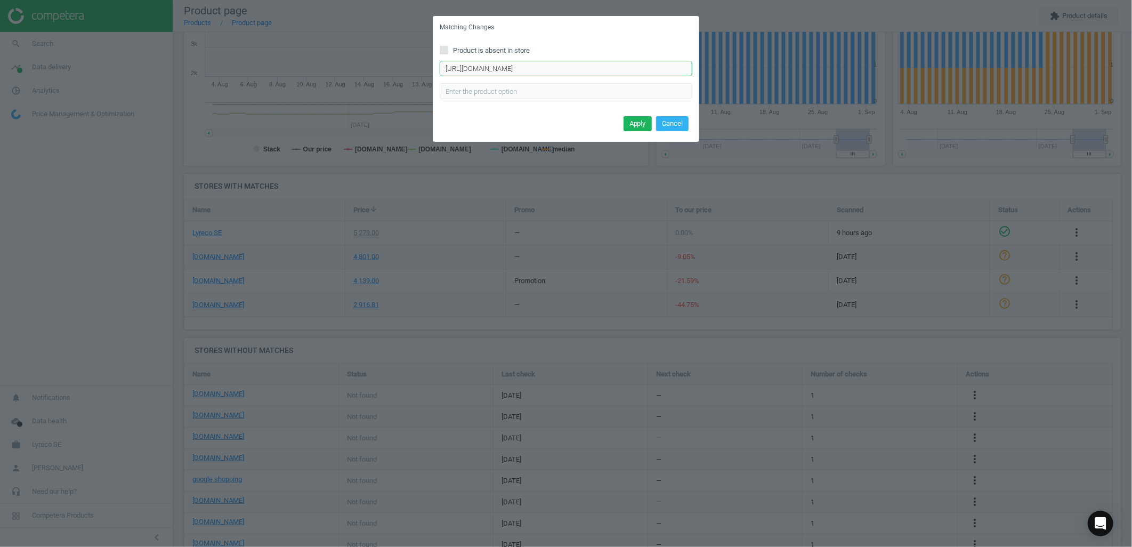
type input "\"
click at [482, 71] on input "text" at bounding box center [566, 69] width 253 height 16
paste input "[URL][DOMAIN_NAME]"
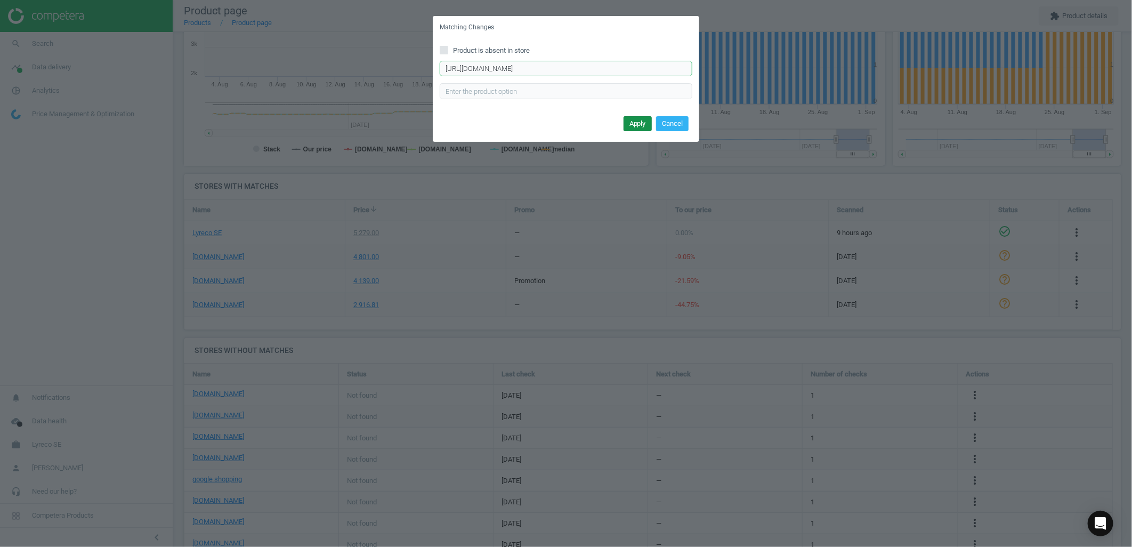
type input "[URL][DOMAIN_NAME]"
click at [640, 122] on button "Apply" at bounding box center [638, 123] width 28 height 15
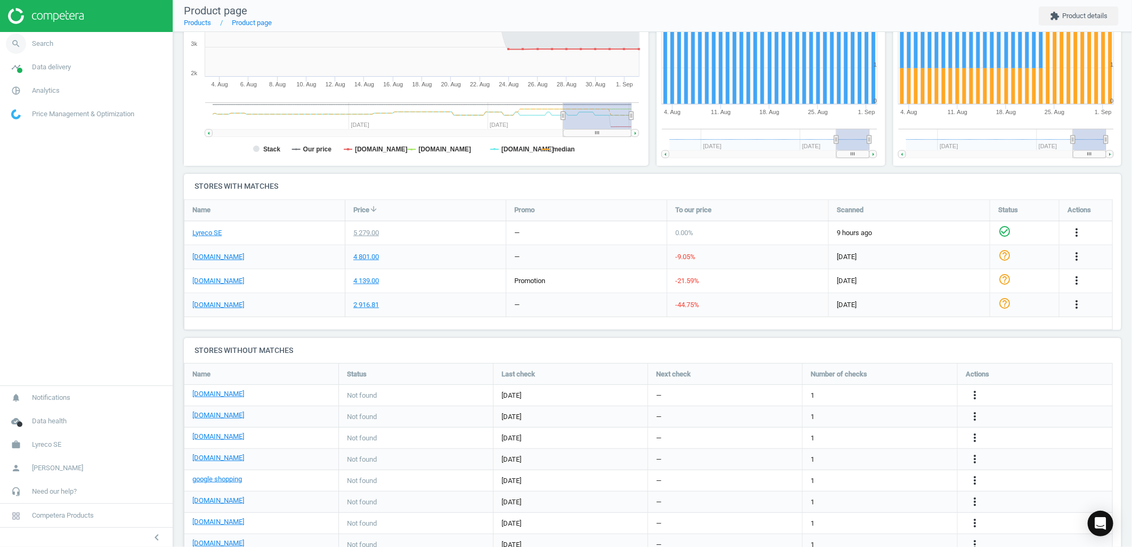
click at [63, 47] on link "search Search" at bounding box center [86, 43] width 173 height 23
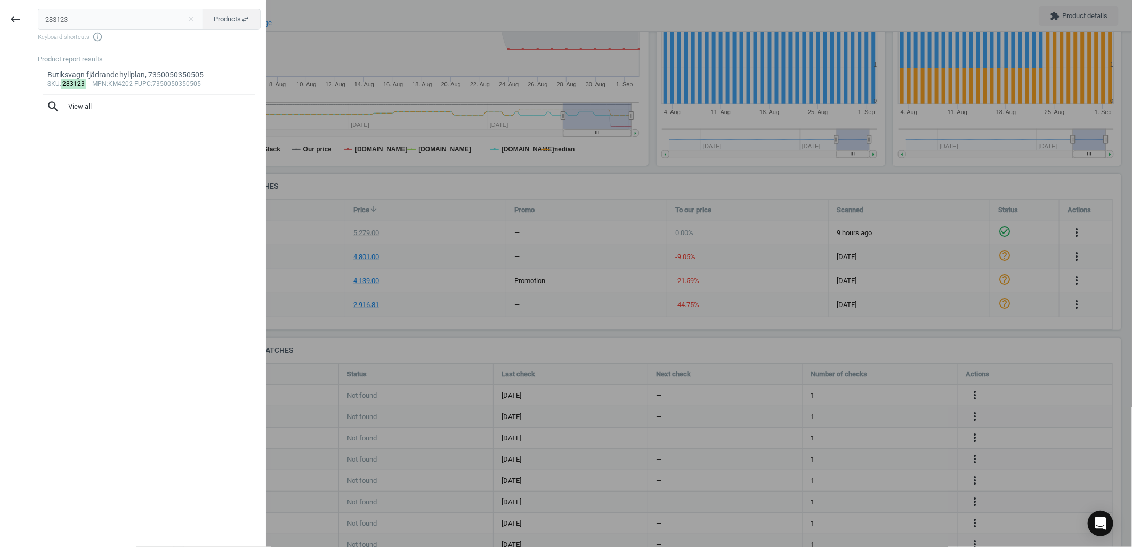
drag, startPoint x: 121, startPoint y: 23, endPoint x: 0, endPoint y: 15, distance: 121.3
click at [0, 15] on html "Group 2 Created with Sketch. ic/cloud_download/grey600 Created with Sketch. gra…" at bounding box center [566, 273] width 1132 height 547
type input "258987"
click at [132, 80] on div "sku : 258987 mpn :138164 upc :8710755138164" at bounding box center [149, 84] width 204 height 9
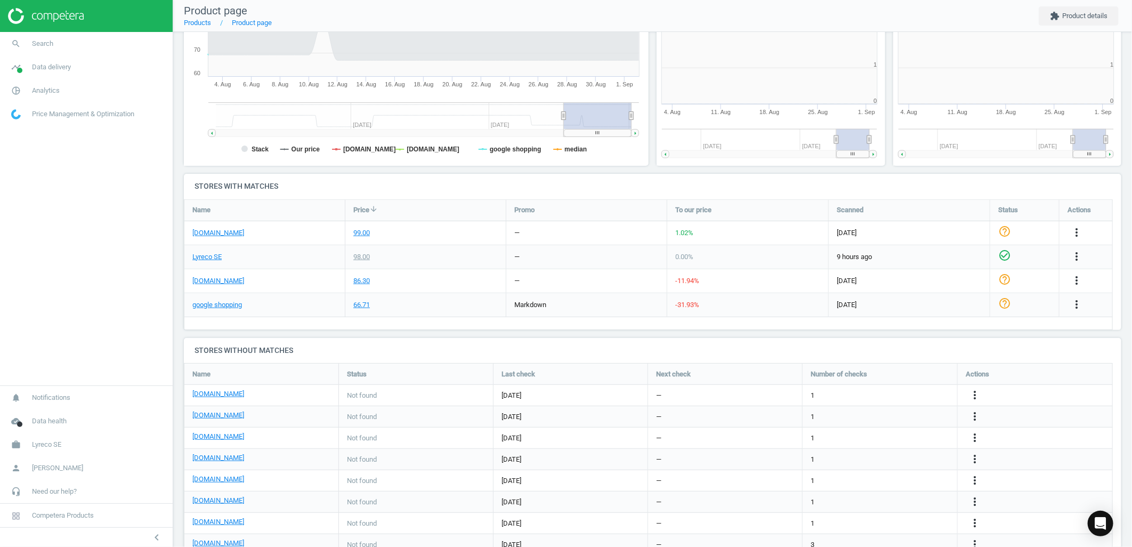
scroll to position [232, 245]
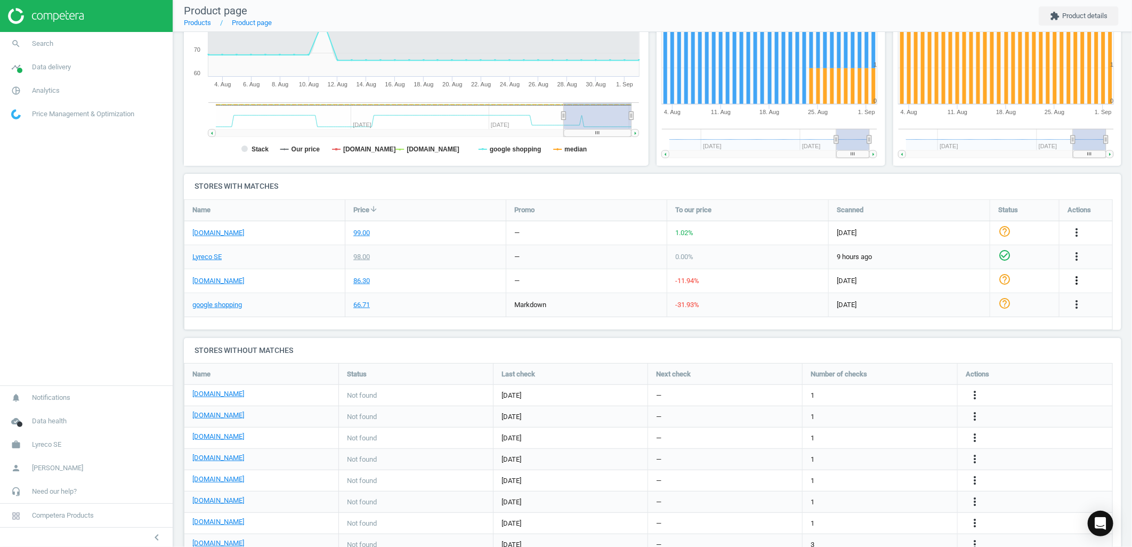
click at [1076, 281] on icon "more_vert" at bounding box center [1076, 280] width 13 height 13
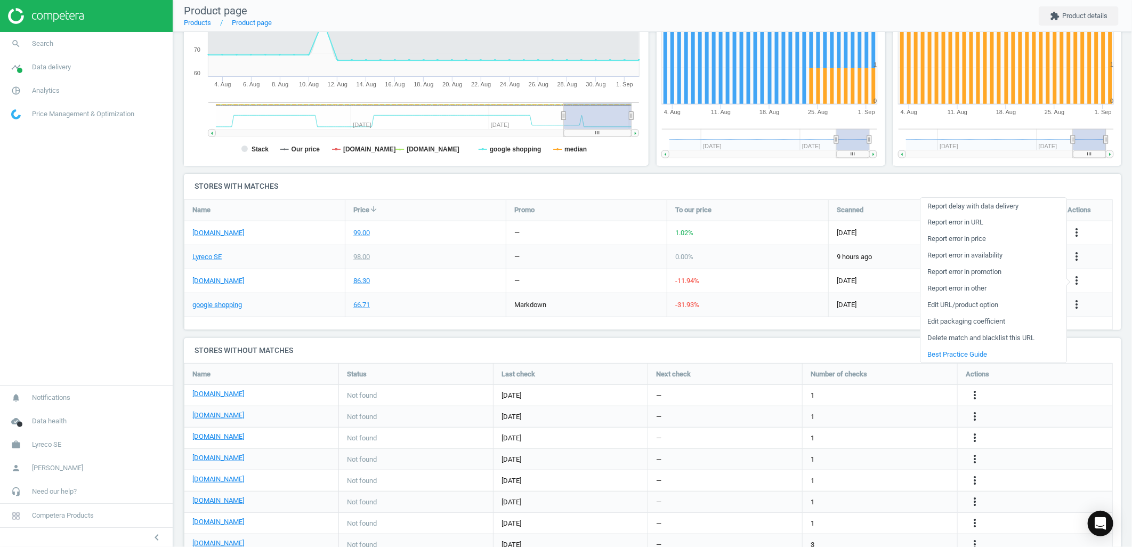
click at [972, 302] on link "Edit URL/product option" at bounding box center [994, 305] width 146 height 17
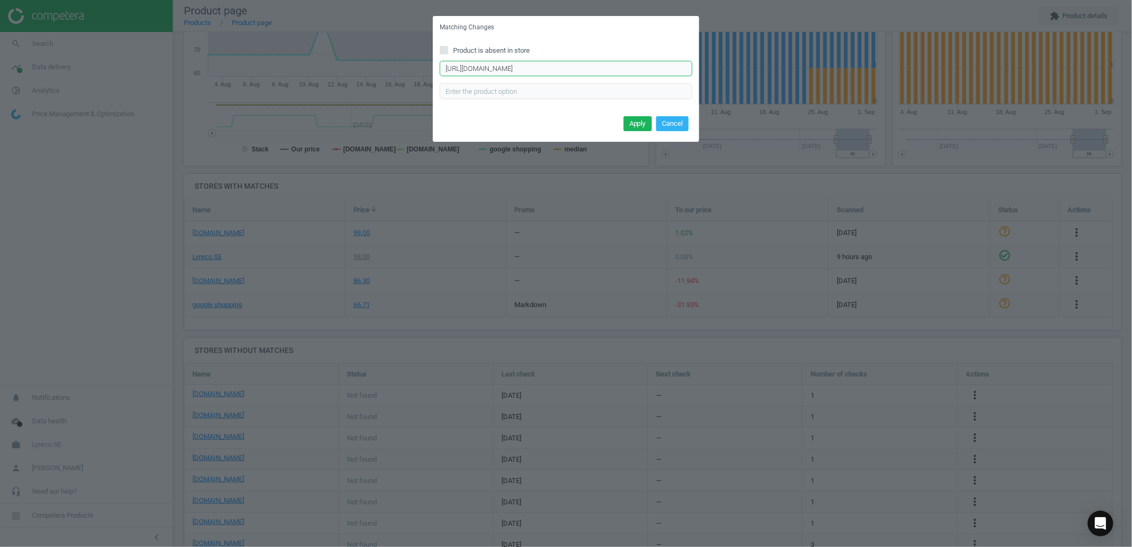
drag, startPoint x: 667, startPoint y: 71, endPoint x: 448, endPoint y: 62, distance: 218.8
click at [448, 62] on input "[URL][DOMAIN_NAME]" at bounding box center [566, 69] width 253 height 16
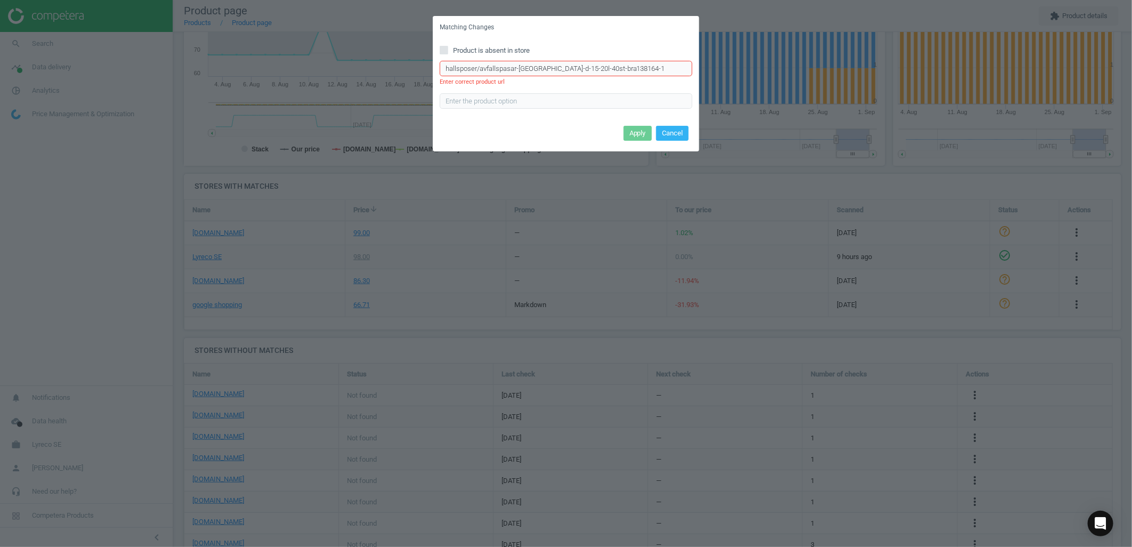
drag, startPoint x: 647, startPoint y: 69, endPoint x: 404, endPoint y: 84, distance: 244.1
click at [404, 84] on div "Matching Changes Product is absent in store hallsposer/avfallspasar-[GEOGRAPHIC…" at bounding box center [566, 273] width 1132 height 547
paste input "ttps://[DOMAIN_NAME][URL]"
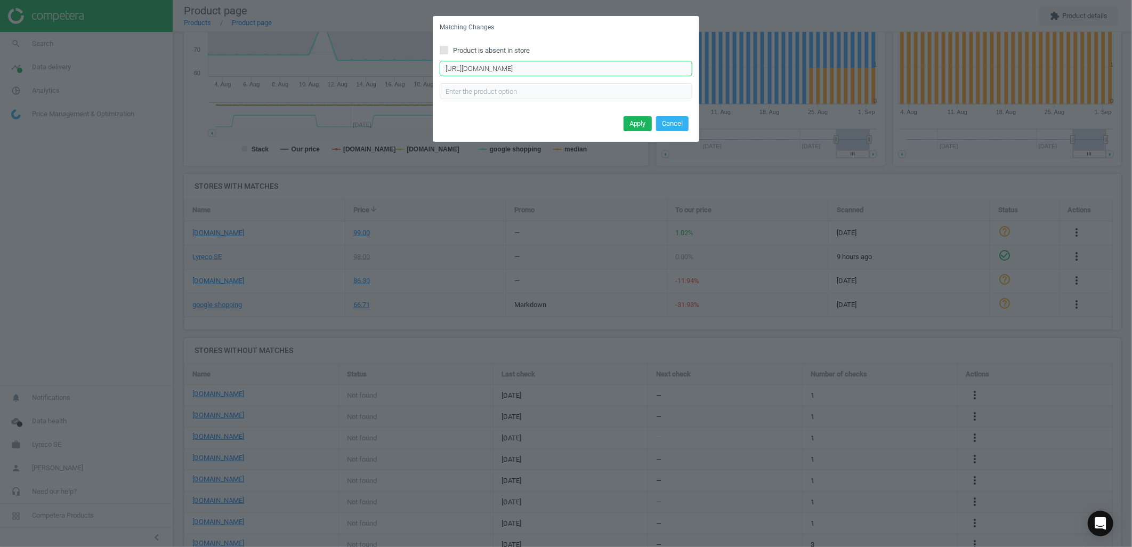
scroll to position [0, 107]
type input "[URL][DOMAIN_NAME]"
click at [643, 125] on button "Apply" at bounding box center [638, 123] width 28 height 15
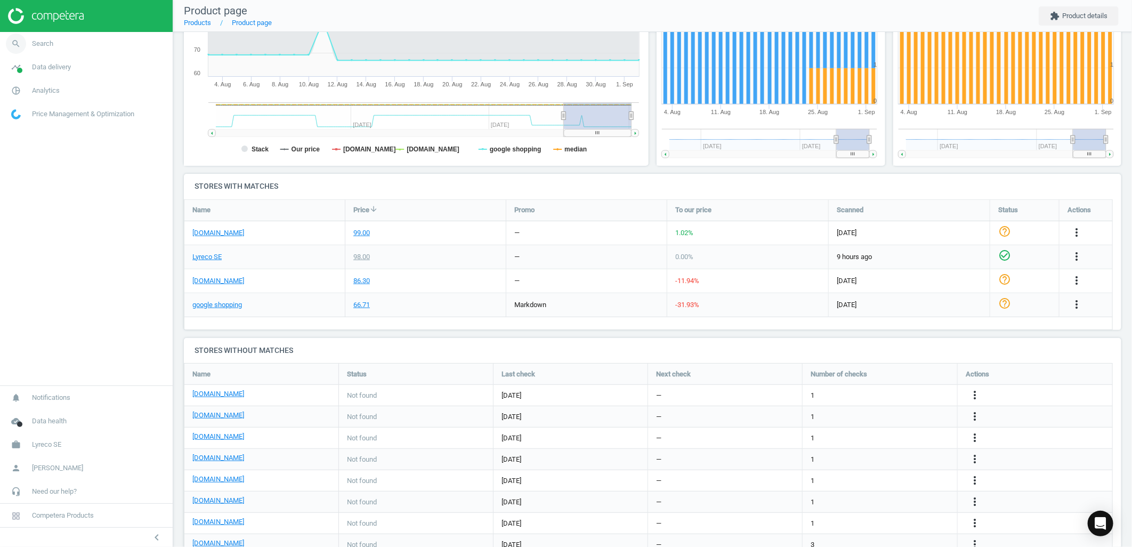
click at [42, 47] on span "Search" at bounding box center [42, 44] width 21 height 10
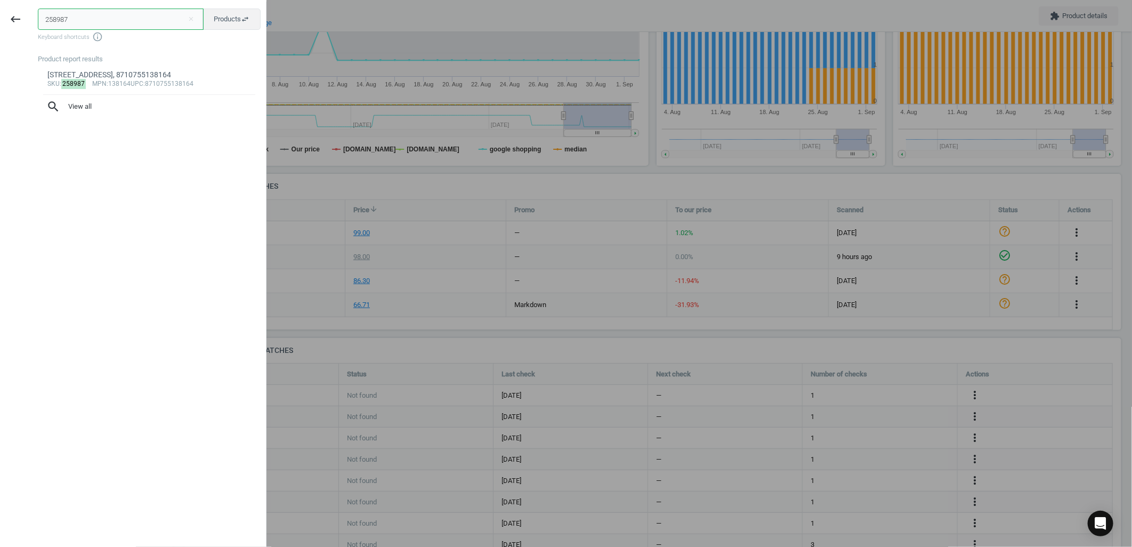
drag, startPoint x: 89, startPoint y: 20, endPoint x: 4, endPoint y: 9, distance: 85.9
click at [4, 9] on div "keyboard_backspace 258987 close Products swap_horiz Keyboard shortcuts info_out…" at bounding box center [133, 275] width 267 height 547
paste input "8"
type input "258988"
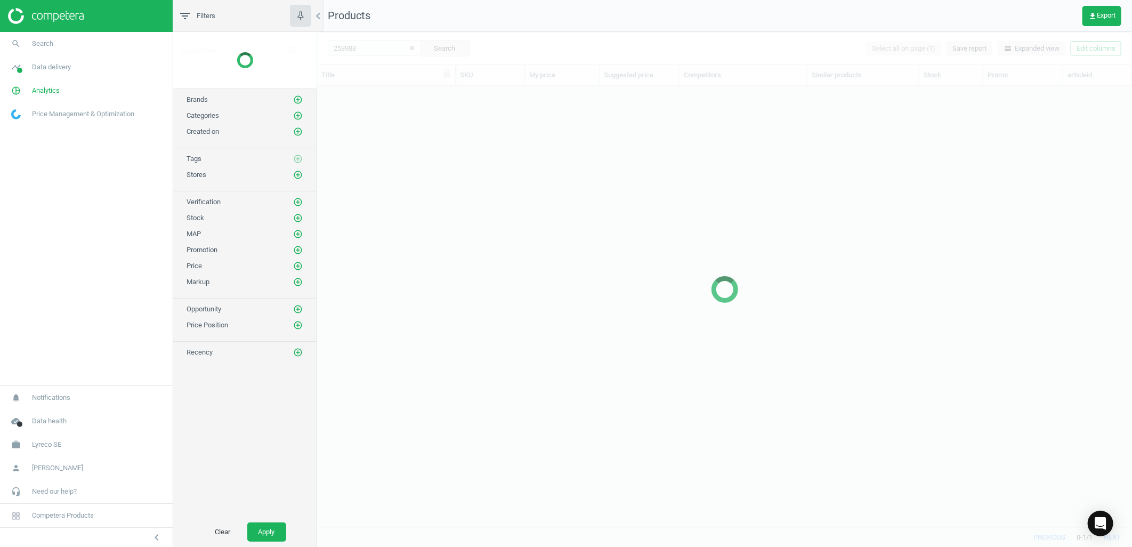
scroll to position [423, 806]
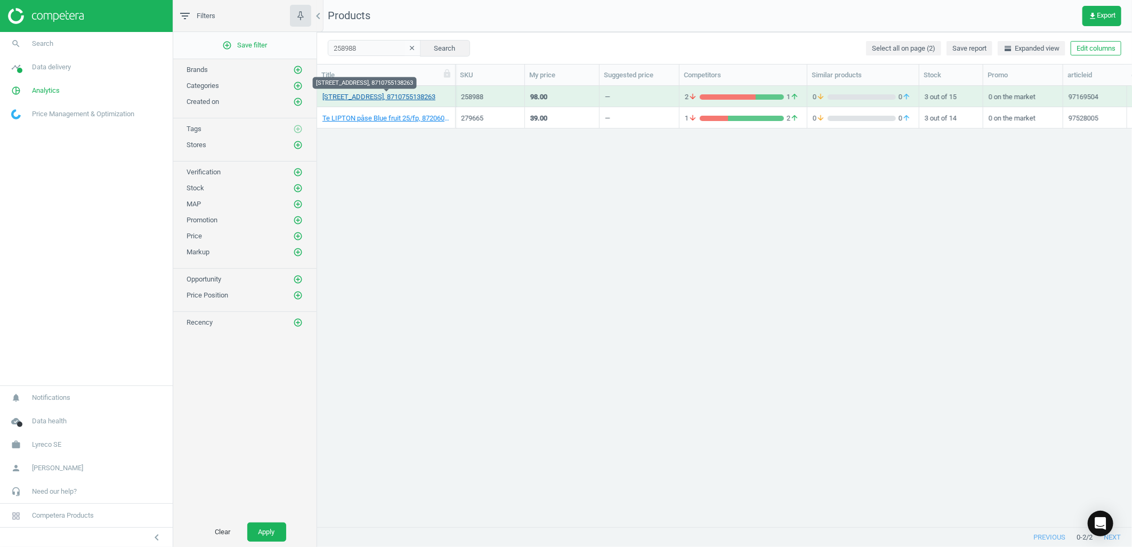
click at [407, 96] on link "[STREET_ADDRESS], 8710755138263" at bounding box center [378, 97] width 113 height 10
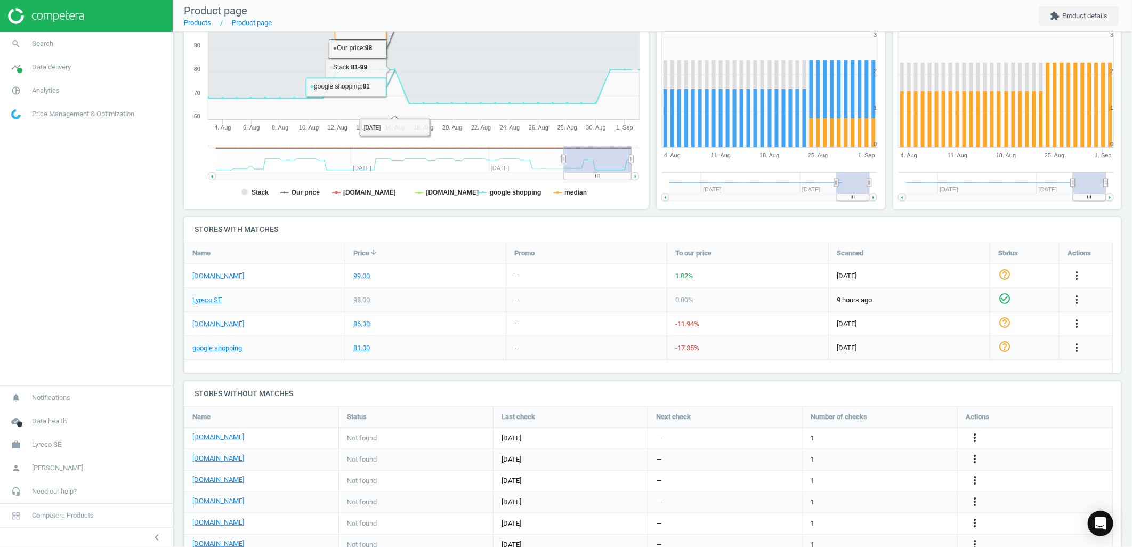
scroll to position [193, 0]
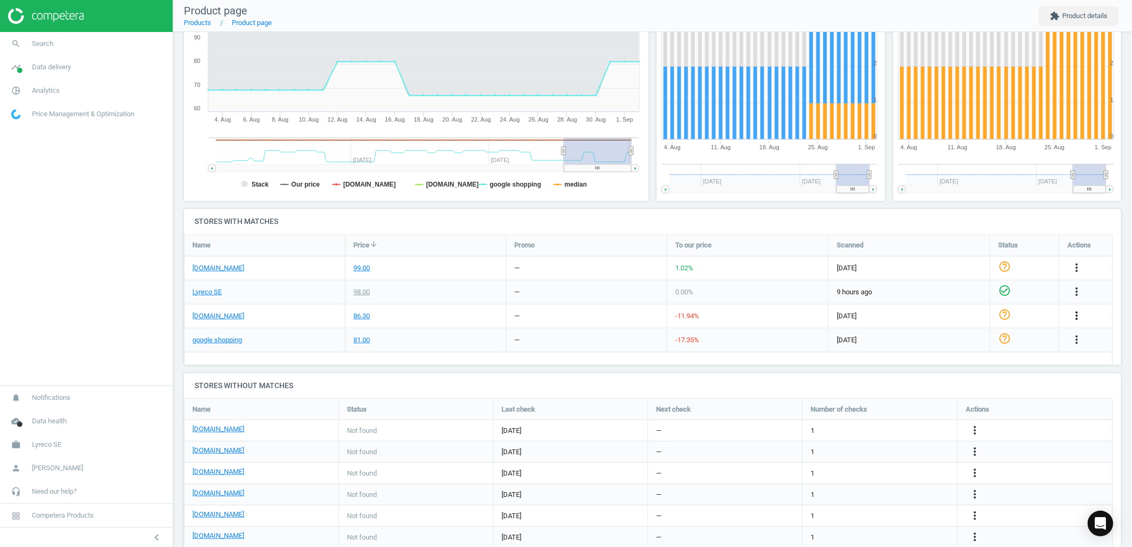
click at [1078, 314] on icon "more_vert" at bounding box center [1076, 315] width 13 height 13
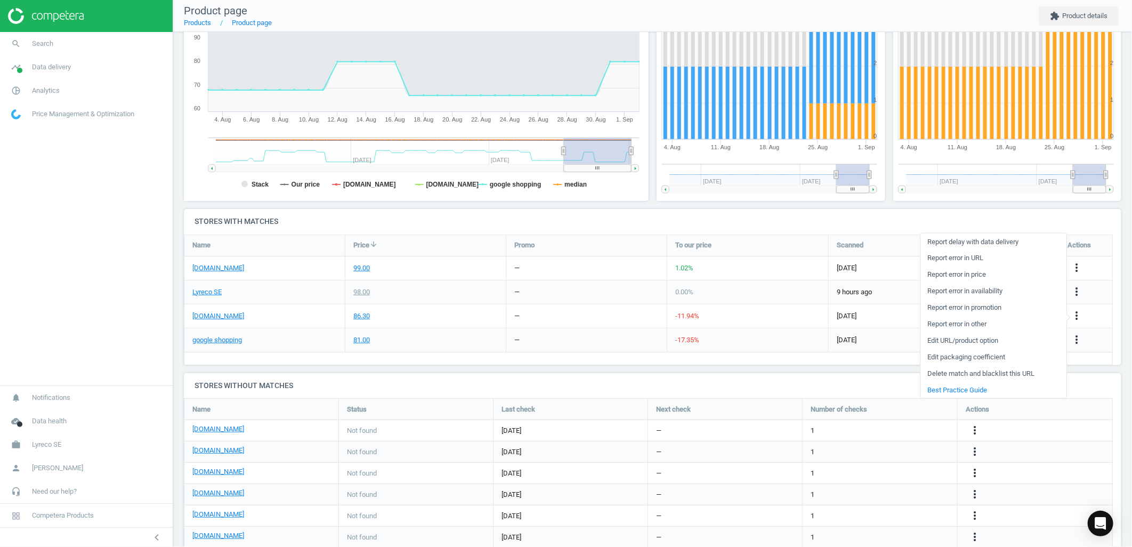
click at [963, 342] on link "Edit URL/product option" at bounding box center [994, 340] width 146 height 17
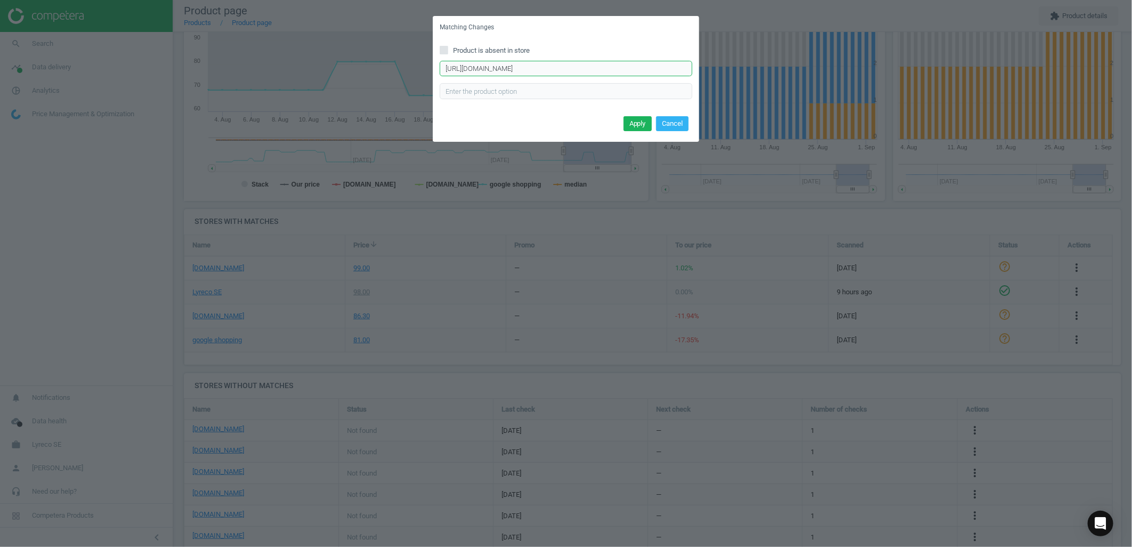
scroll to position [0, 140]
drag, startPoint x: 443, startPoint y: 71, endPoint x: 741, endPoint y: 58, distance: 298.8
click at [741, 58] on div "Matching Changes Product is absent in store [URL][DOMAIN_NAME] Enter correct pr…" at bounding box center [566, 273] width 1132 height 547
paste input "se-sv/stad-hygien/avfallshantering/avfallspasar/avfallspasar-[GEOGRAPHIC_DATA]-…"
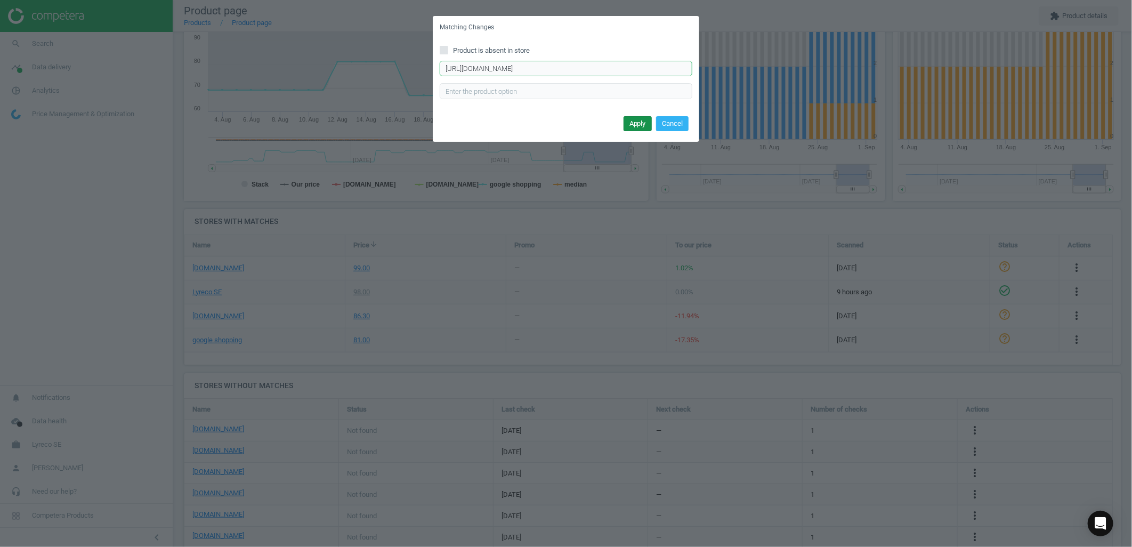
type input "[URL][DOMAIN_NAME]"
click at [642, 126] on button "Apply" at bounding box center [638, 123] width 28 height 15
